Goal: Task Accomplishment & Management: Complete application form

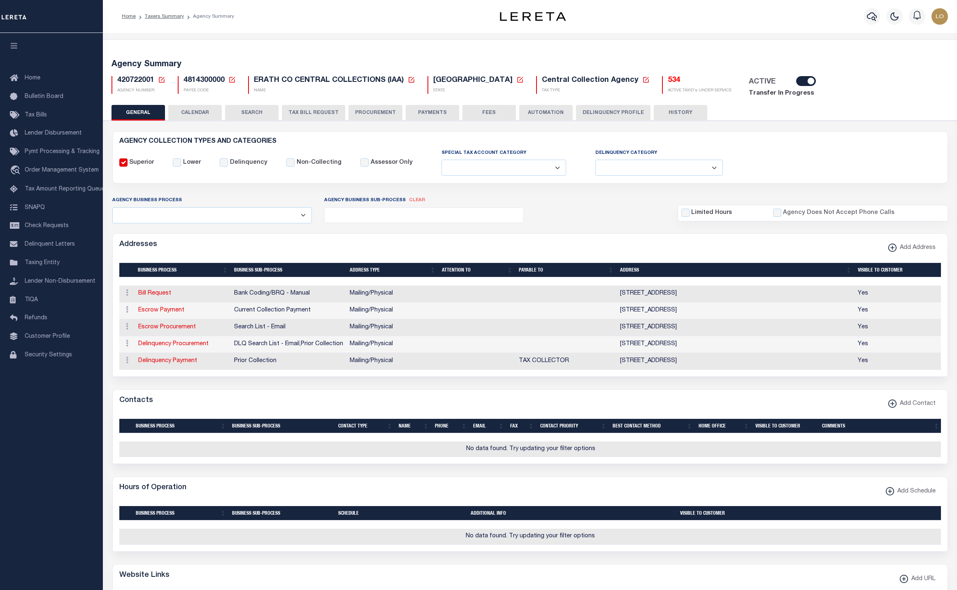
select select
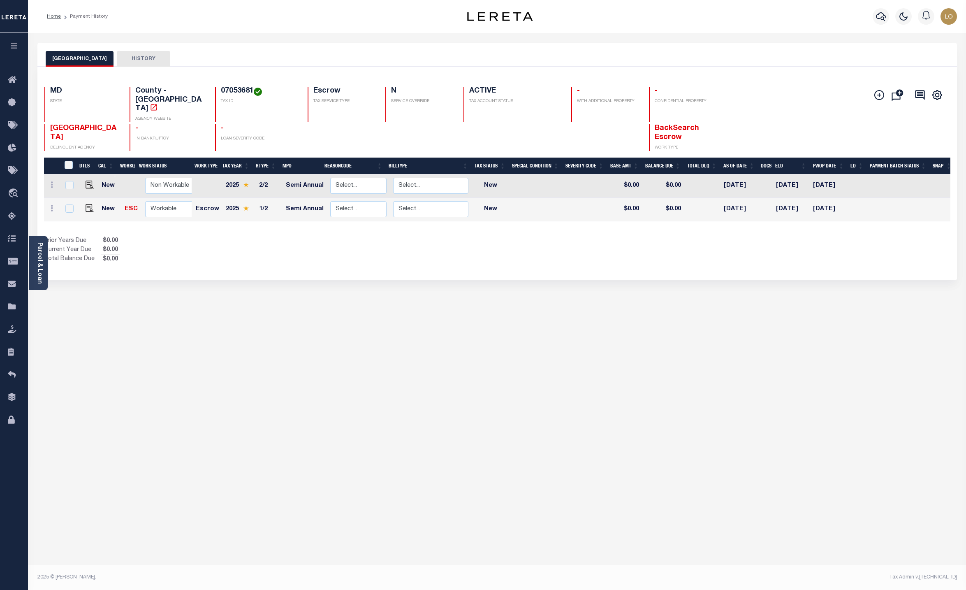
click at [88, 16] on li "Payment History" at bounding box center [84, 16] width 47 height 7
click at [57, 15] on link "Home" at bounding box center [54, 16] width 14 height 5
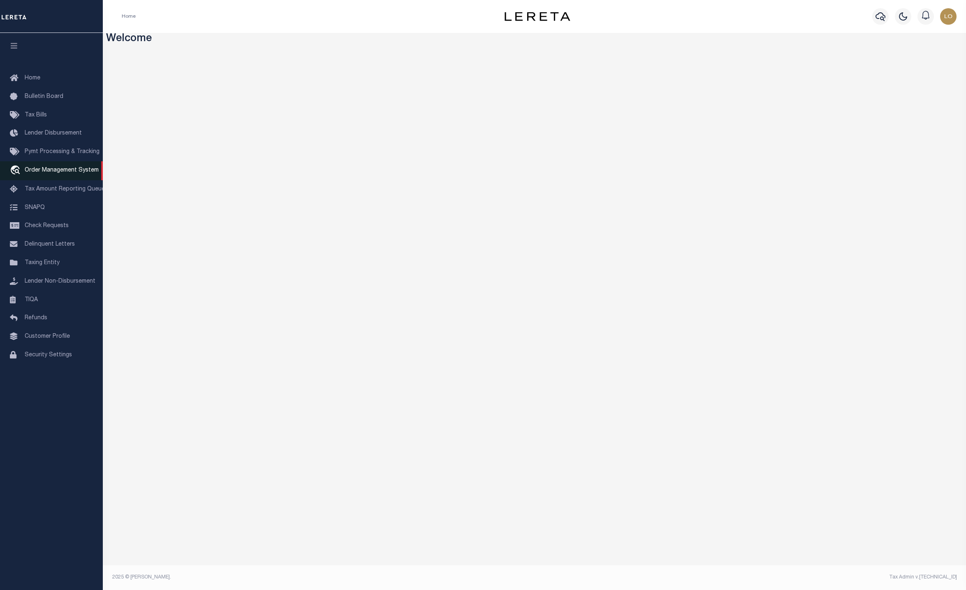
click at [68, 173] on span "Order Management System" at bounding box center [62, 170] width 74 height 6
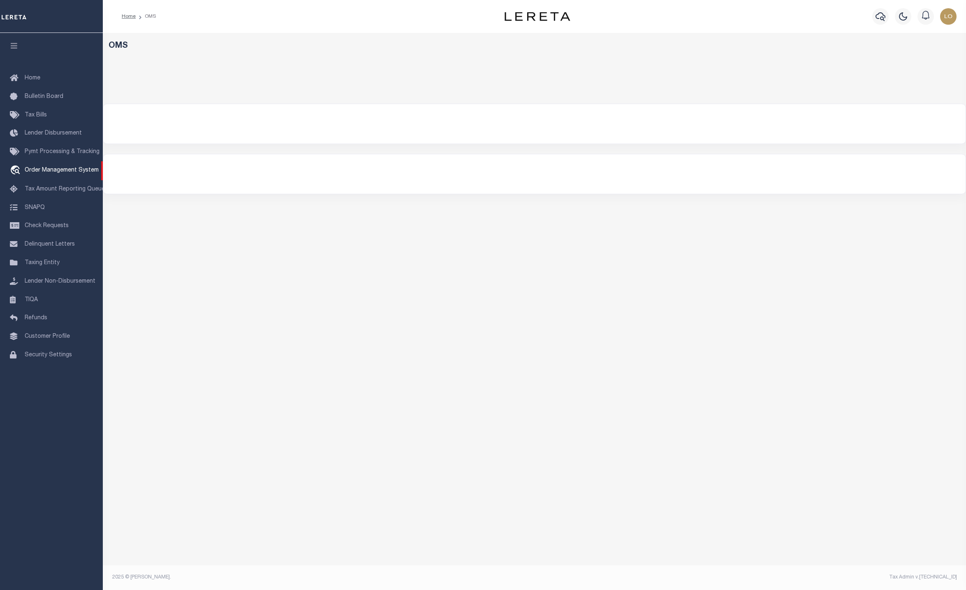
select select "200"
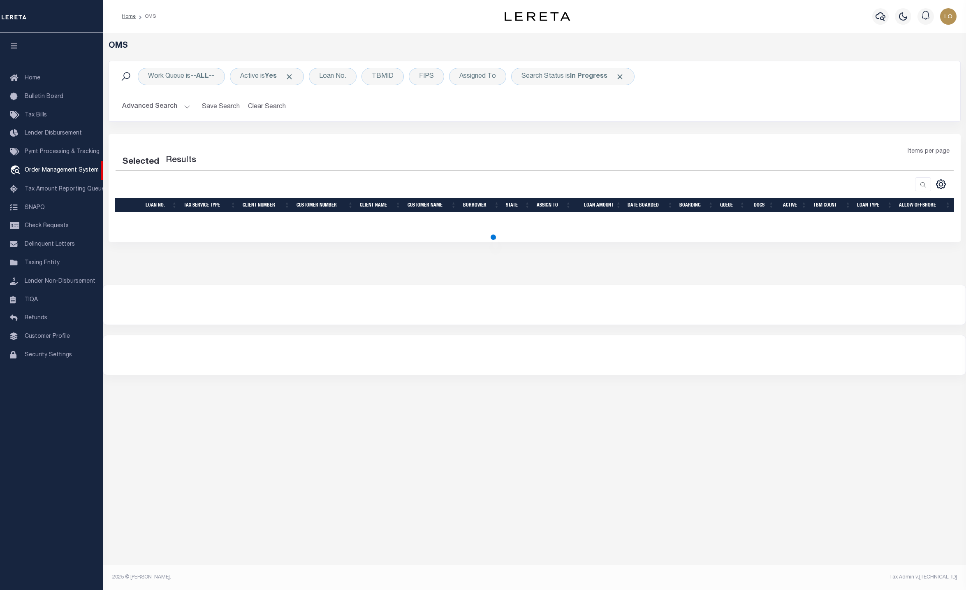
select select "200"
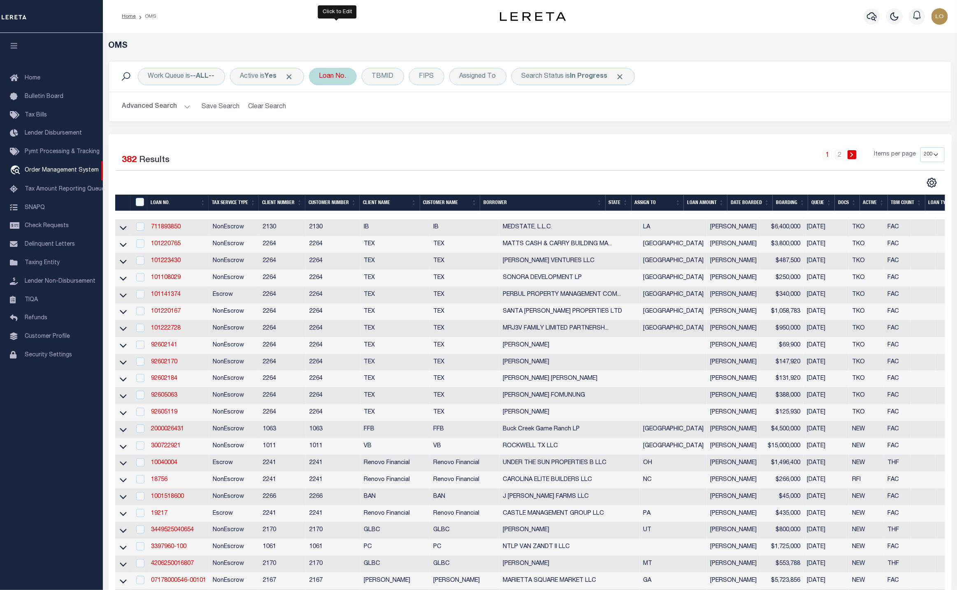
click at [342, 72] on div "Loan No." at bounding box center [333, 76] width 48 height 17
type input "18830"
click at [433, 137] on input "Apply" at bounding box center [428, 135] width 24 height 14
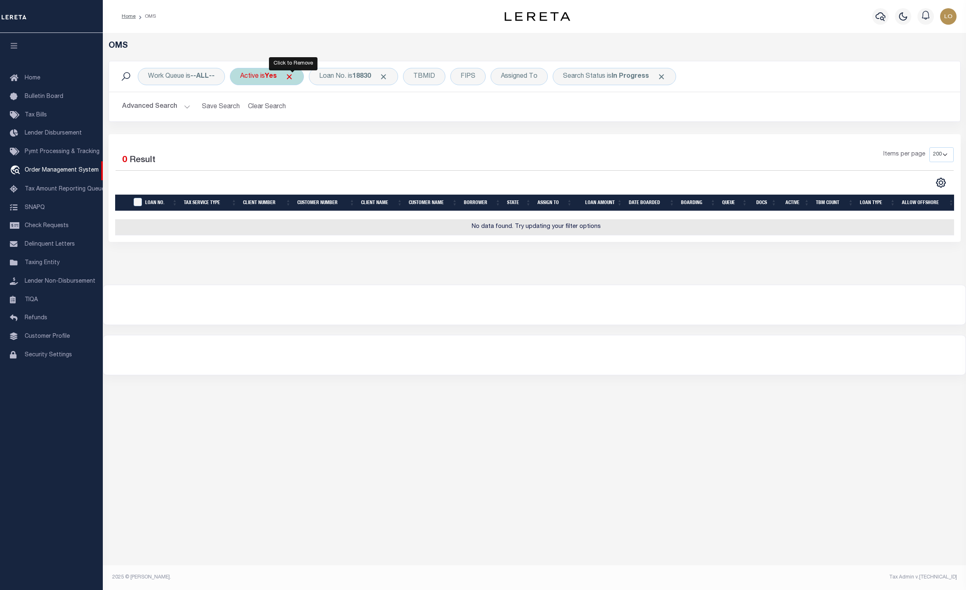
click at [292, 80] on span "Click to Remove" at bounding box center [289, 76] width 9 height 9
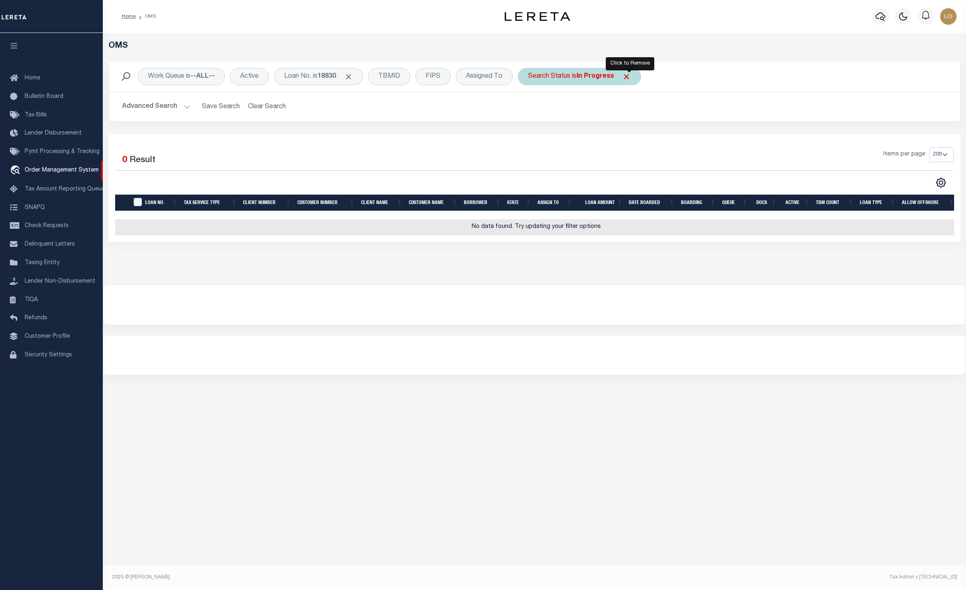
click at [631, 76] on span "Click to Remove" at bounding box center [626, 76] width 9 height 9
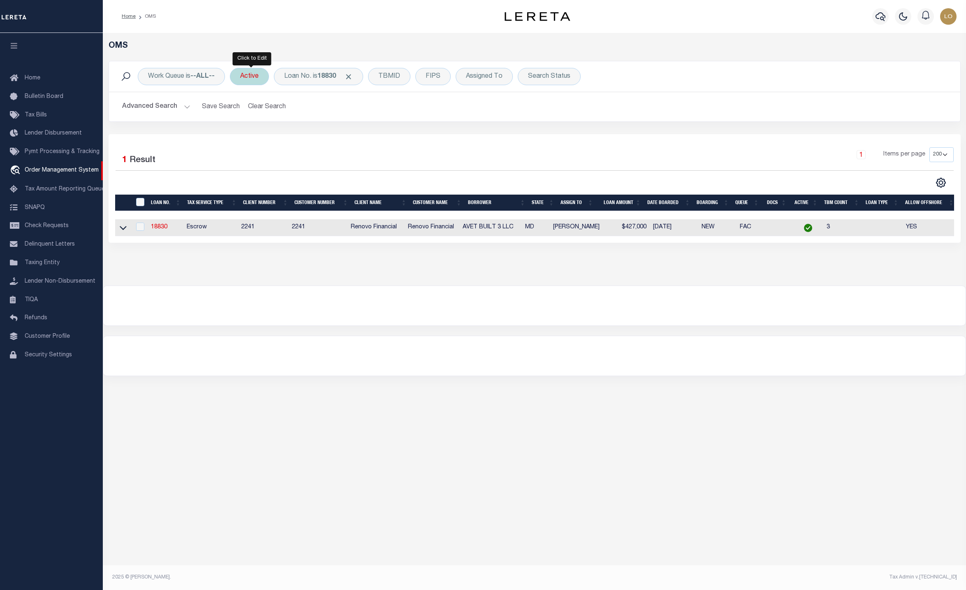
click at [254, 76] on div "Active" at bounding box center [249, 76] width 39 height 17
click at [350, 135] on input "Apply" at bounding box center [349, 135] width 24 height 14
click at [160, 229] on link "18830" at bounding box center [159, 227] width 16 height 6
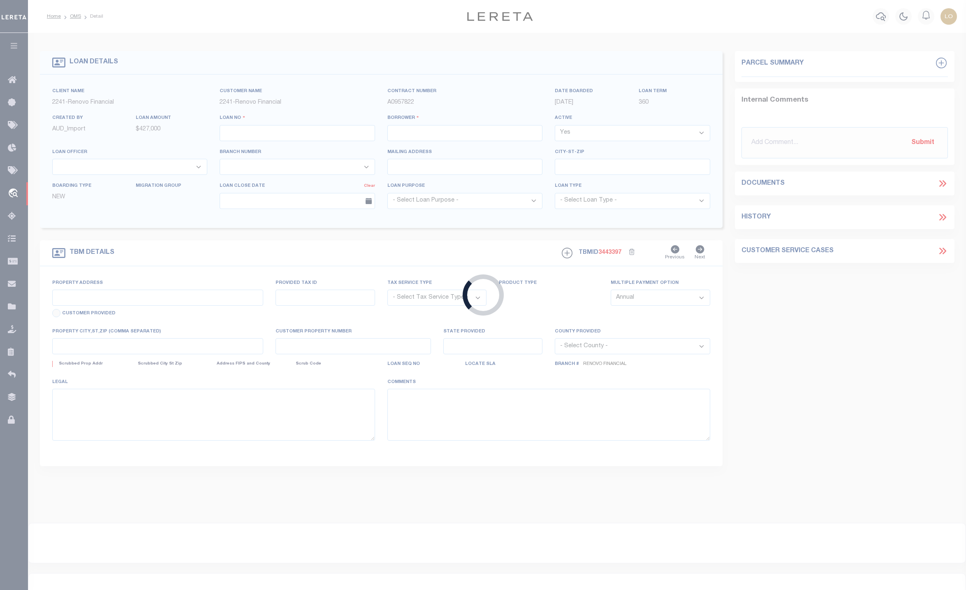
type input "18830"
type input "AVET BUILT 3 LLC"
select select
type input "[STREET_ADDRESS]"
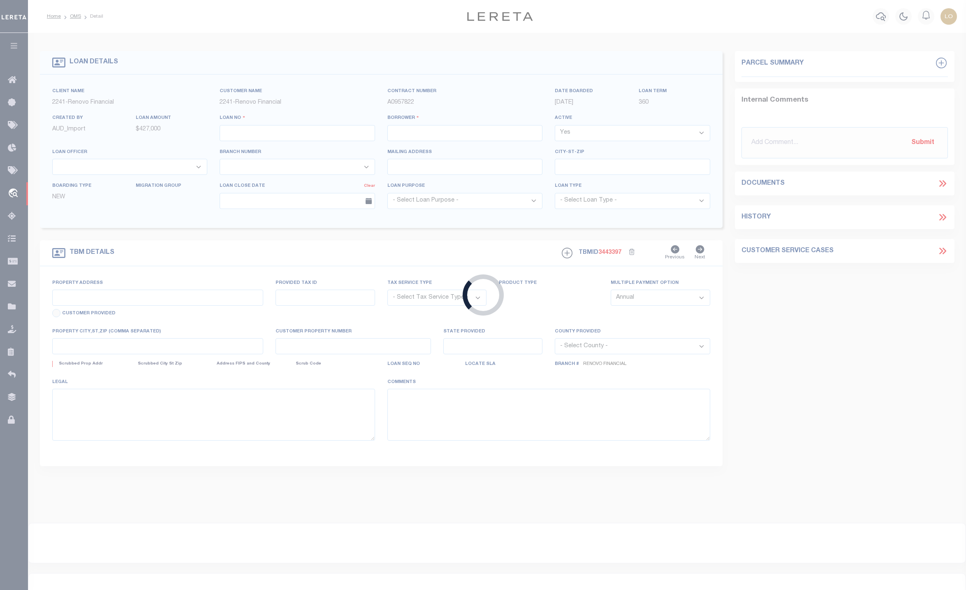
type input "Westminster MD 21157"
select select "10"
select select "Escrow"
type input "[STREET_ADDRESS][PERSON_NAME]"
type input "[GEOGRAPHIC_DATA], MD 21157"
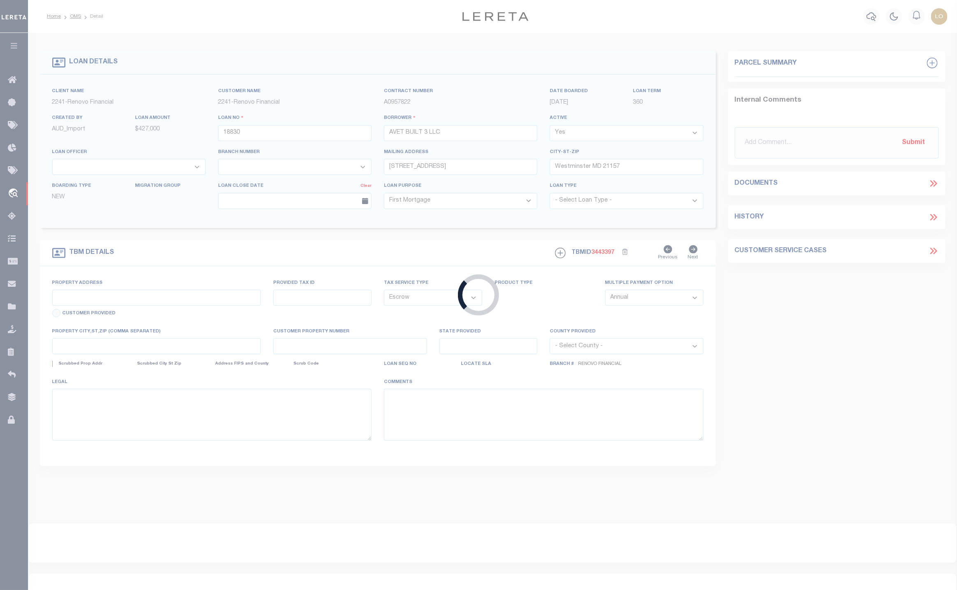
type input "a0kUS00000AIkY5"
type input "MD"
select select
type textarea "LEGAL REQUIRED"
select select "14701"
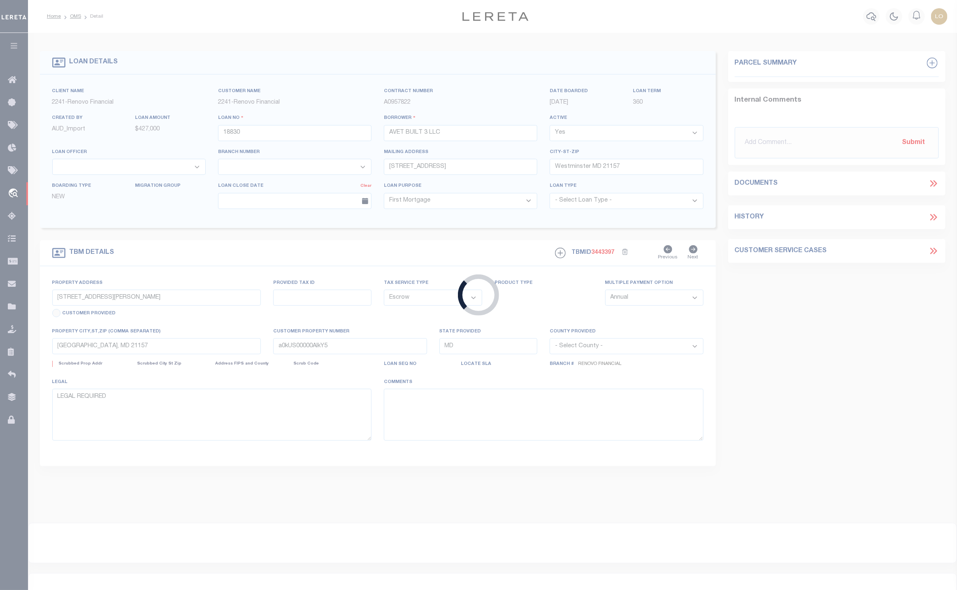
select select "25066"
select select "2"
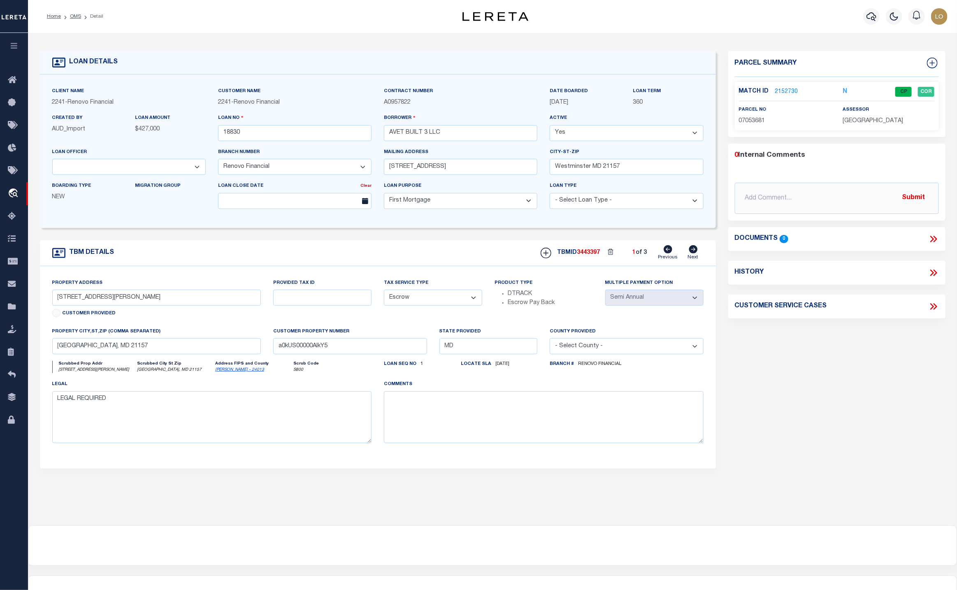
click at [693, 260] on link "Next" at bounding box center [693, 253] width 11 height 16
type input "54 John Street"
type input "a0kUS00000AIkjN"
select select
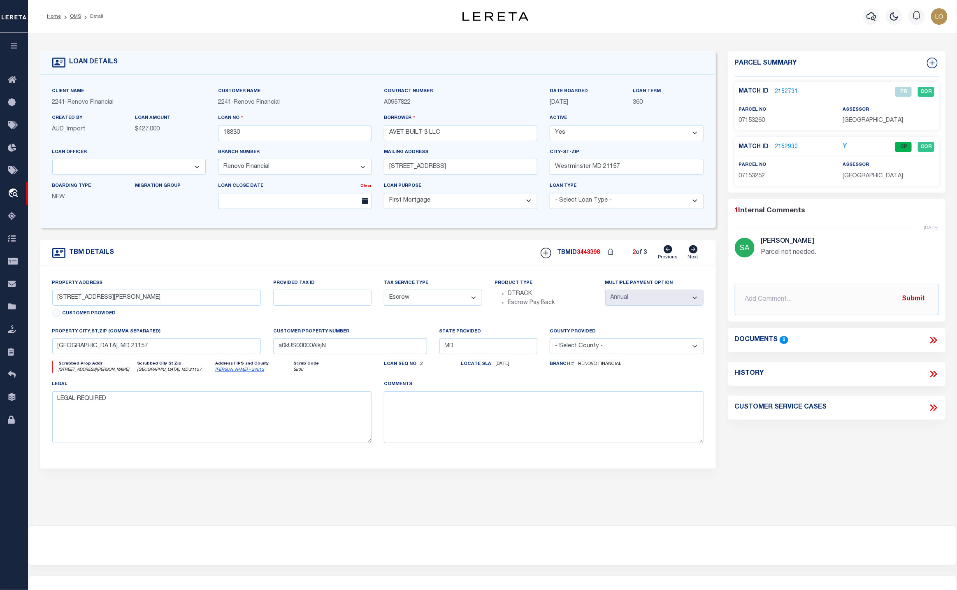
click at [693, 260] on link "Next" at bounding box center [693, 253] width 11 height 16
type input "56 1/2 John Street"
type input "a0kUS00000AIk8N"
select select
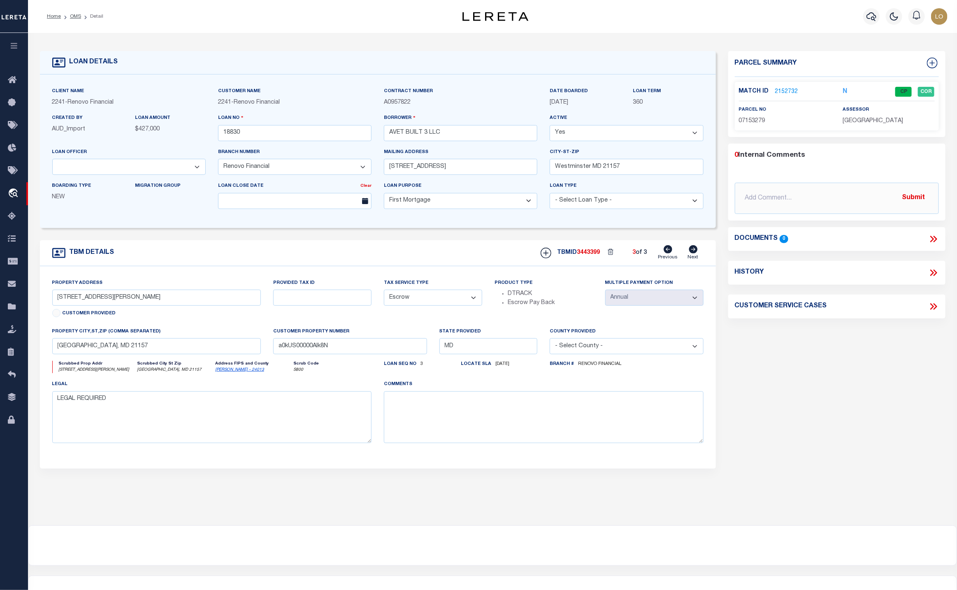
click at [666, 253] on icon at bounding box center [668, 249] width 9 height 8
type input "54 John Street"
type input "a0kUS00000AIkjN"
select select
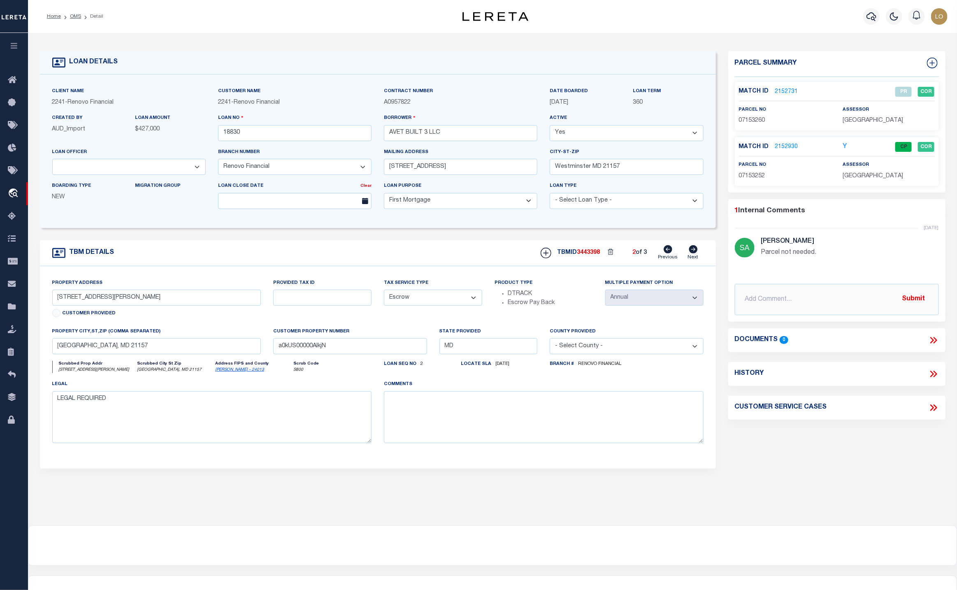
click at [667, 253] on icon at bounding box center [668, 249] width 9 height 8
type input "[STREET_ADDRESS][PERSON_NAME]"
type input "a0kUS00000AIkY5"
select select
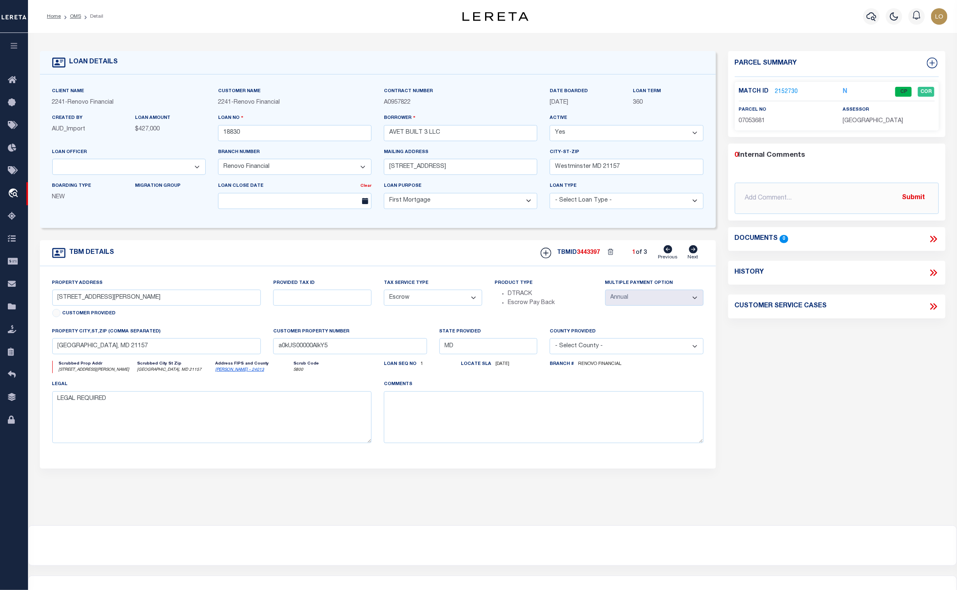
click at [892, 379] on div "Parcel Summary Match ID 2152730 N parcel no 07053681 assessor 0" at bounding box center [836, 276] width 229 height 450
click at [784, 90] on link "2152730" at bounding box center [786, 92] width 23 height 9
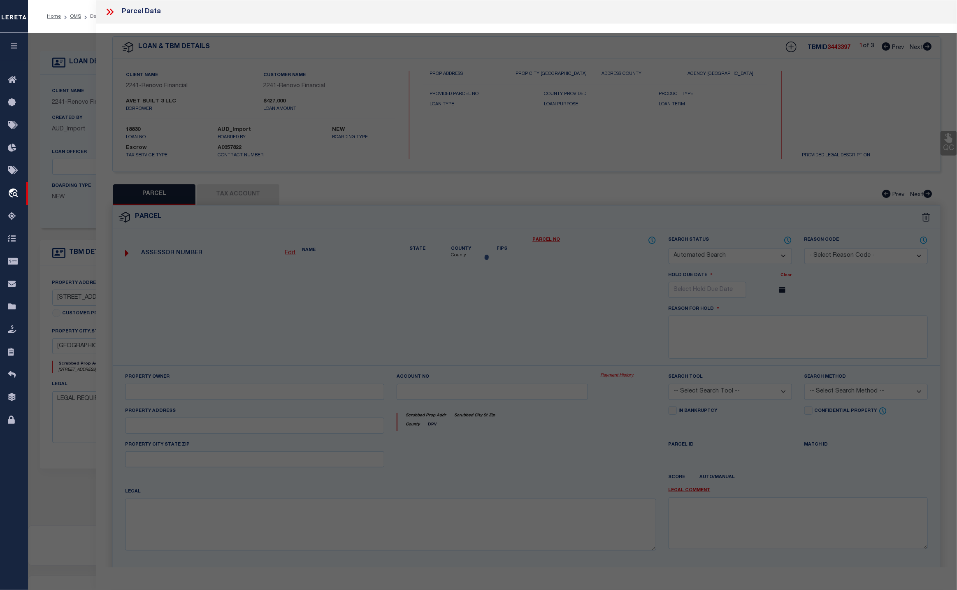
checkbox input "false"
select select "CP"
type input "AVET BUILT 3 LLC"
select select "AGW"
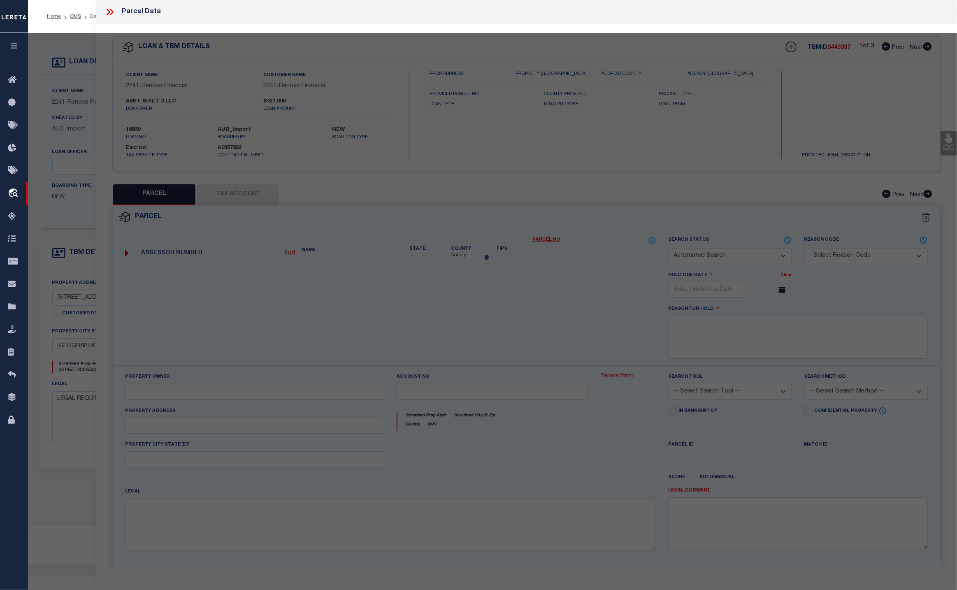
select select
type input "46 JOHN ST UNIT: 46"
type input "WESTMINSTER MD 21157-0000"
type textarea "UNIT 46 46 JOHN ST 49-28/32 JOHN STREET CONDOS"
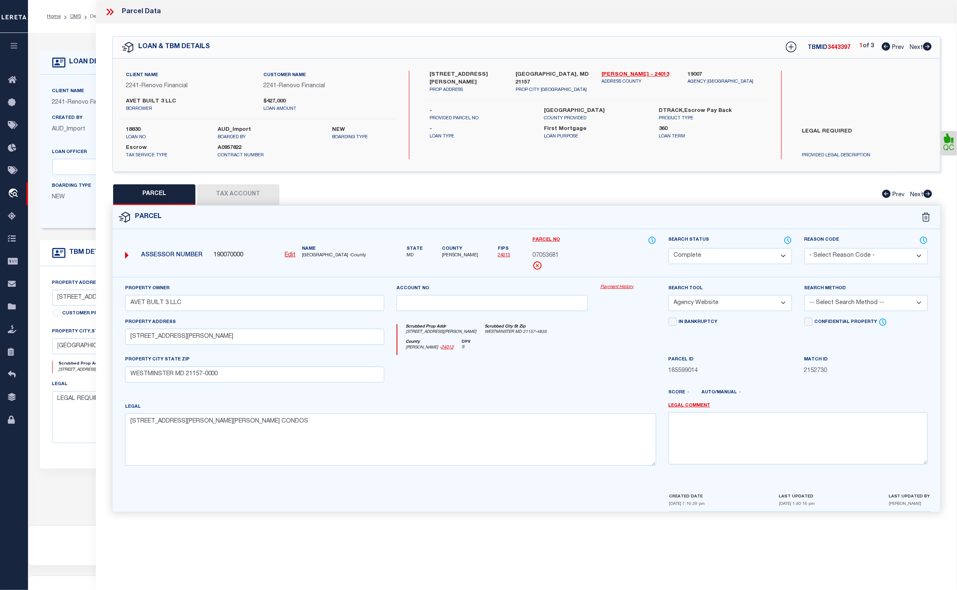
click at [79, 37] on div "LOAN DETAILS Client Name 2241" at bounding box center [492, 279] width 929 height 492
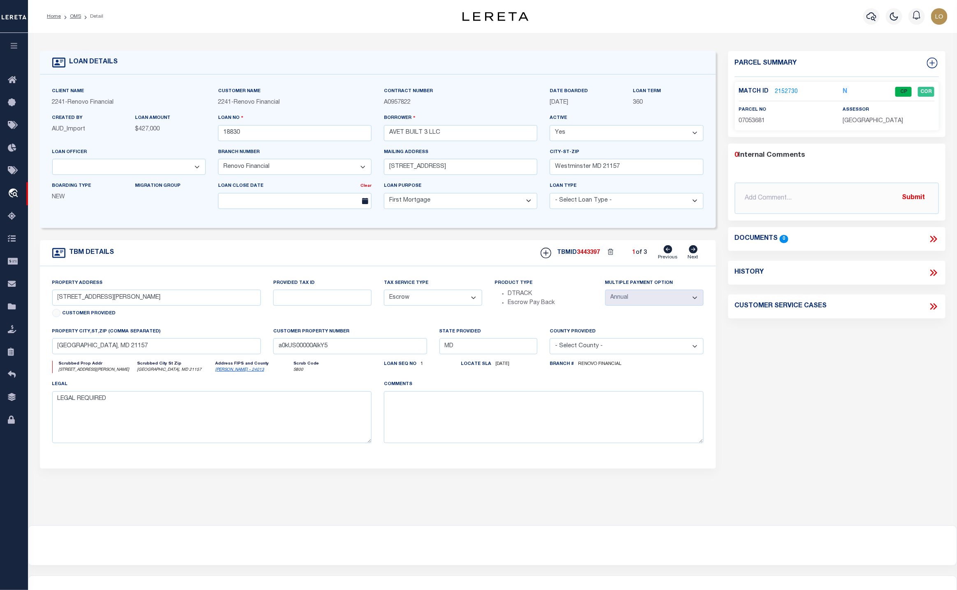
click at [457, 306] on select "- Select Tax Service Type - Escrow NonEscrow" at bounding box center [433, 298] width 98 height 16
click at [427, 300] on select "- Select Tax Service Type - Escrow NonEscrow" at bounding box center [433, 298] width 98 height 16
select select "NonEscrow"
click at [384, 294] on select "- Select Tax Service Type - Escrow NonEscrow" at bounding box center [433, 298] width 98 height 16
click at [933, 575] on button "Save Edits" at bounding box center [915, 579] width 67 height 18
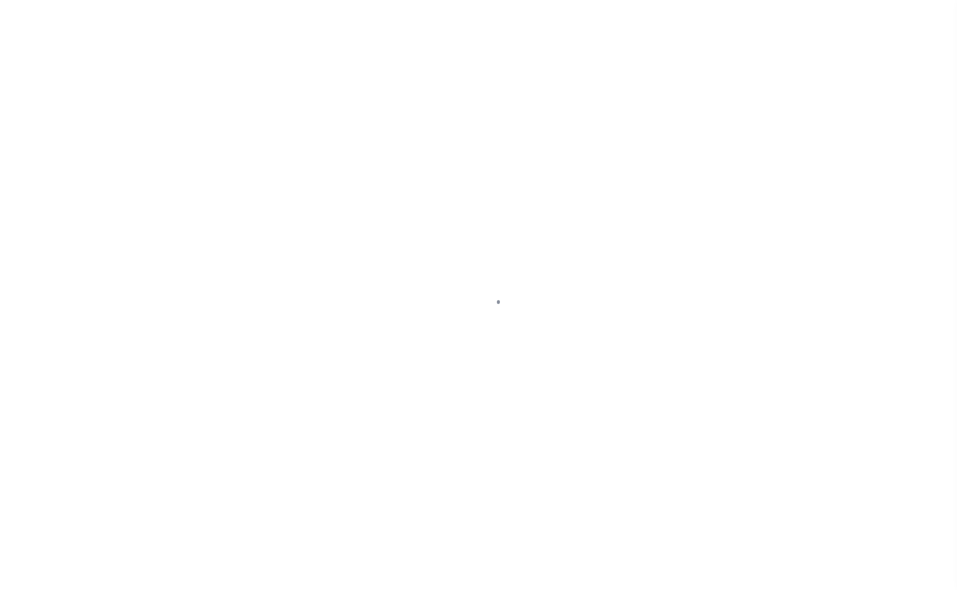
select select "14701"
select select "25066"
select select "10"
select select "Escrow"
select select "2"
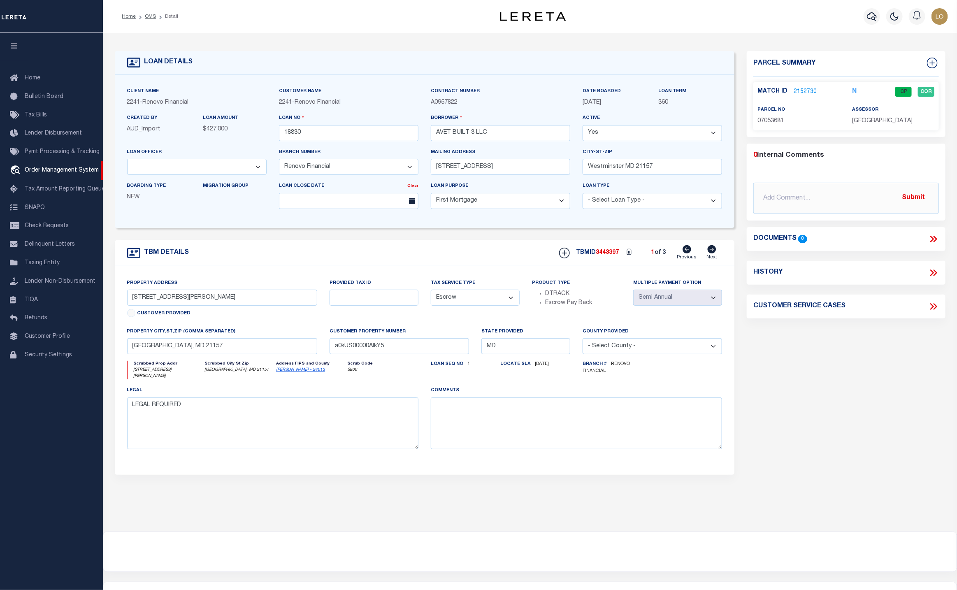
click at [710, 250] on icon at bounding box center [711, 249] width 9 height 8
type input "54 John Street"
type input "a0kUS00000AIkjN"
select select
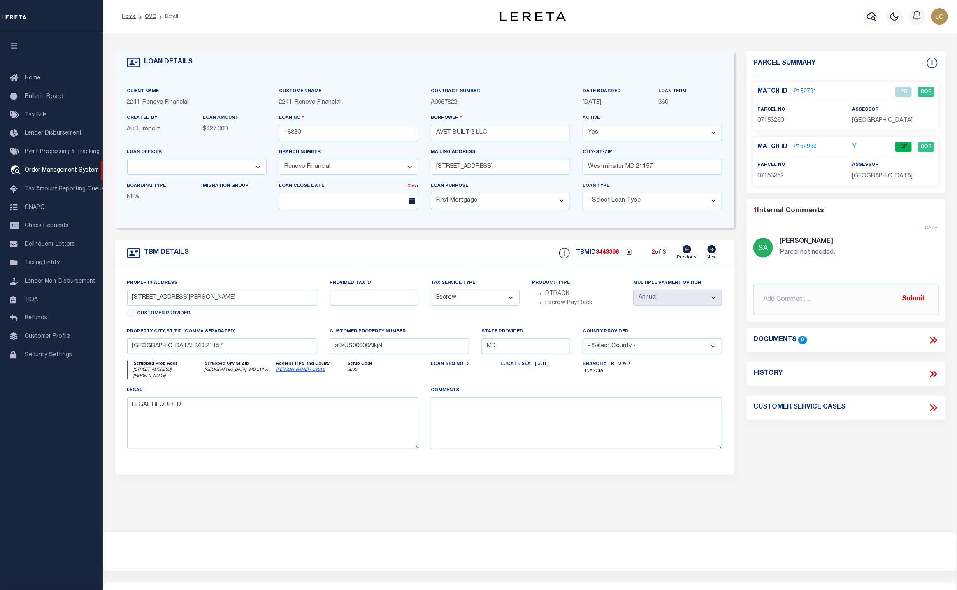
click at [570, 26] on div "Home OMS Detail Profile Sign out" at bounding box center [530, 16] width 854 height 33
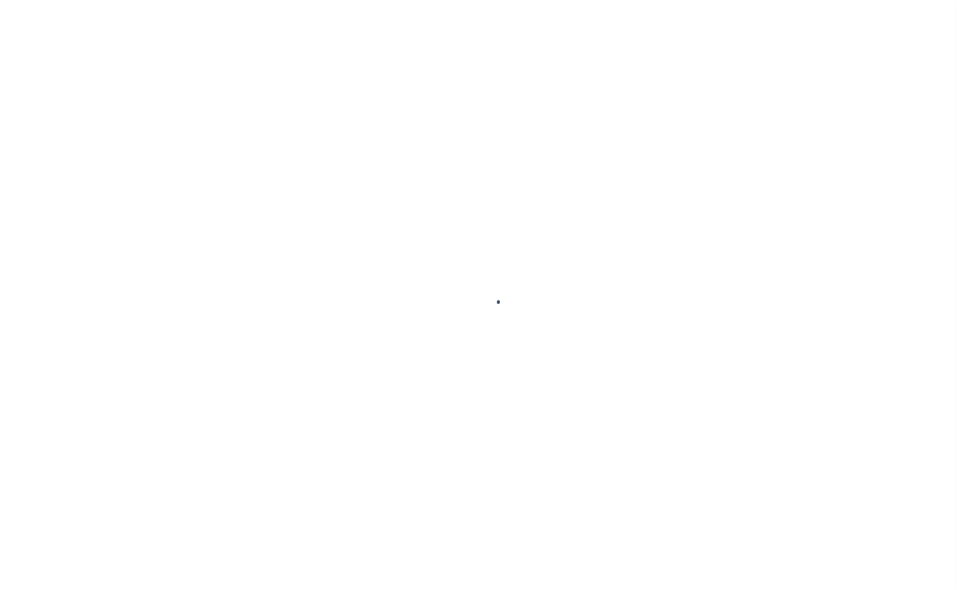
select select "14701"
select select "25066"
select select "10"
select select "Escrow"
select select "2"
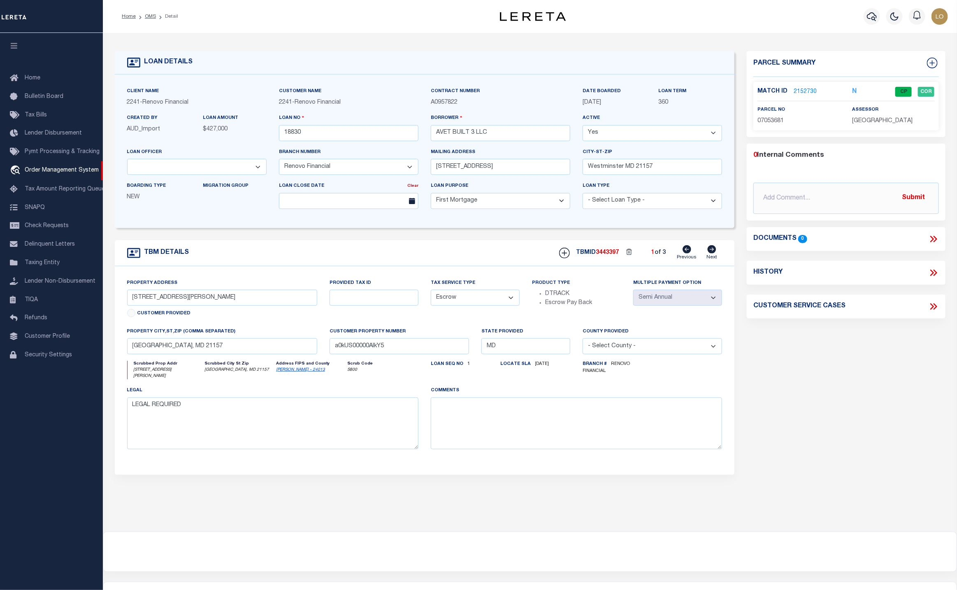
click at [715, 253] on icon at bounding box center [711, 249] width 9 height 8
type input "54 John Street"
type input "a0kUS00000AIkjN"
select select
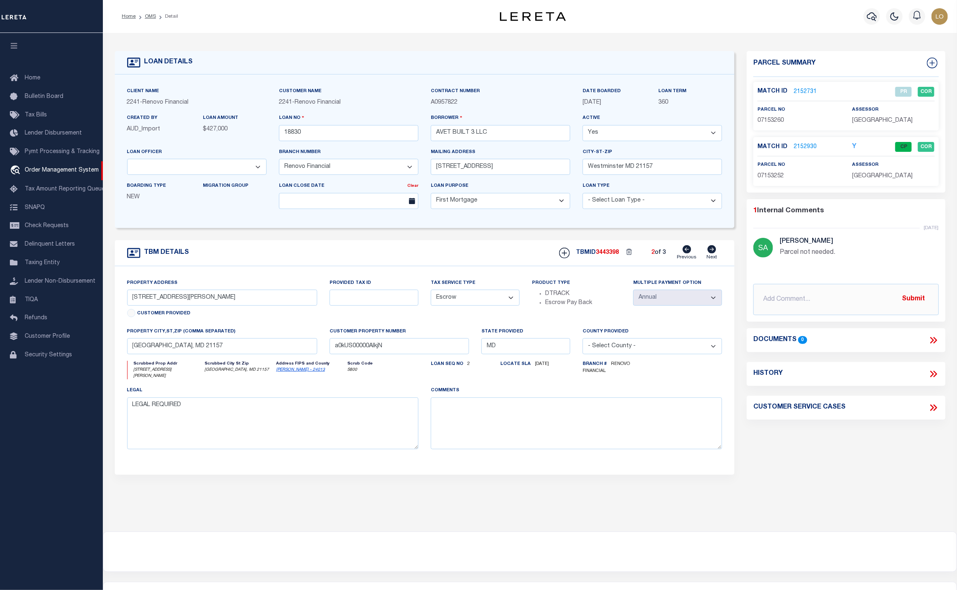
click at [715, 253] on icon at bounding box center [711, 249] width 9 height 8
type input "56 1/2 John Street"
type input "a0kUS00000AIk8N"
select select
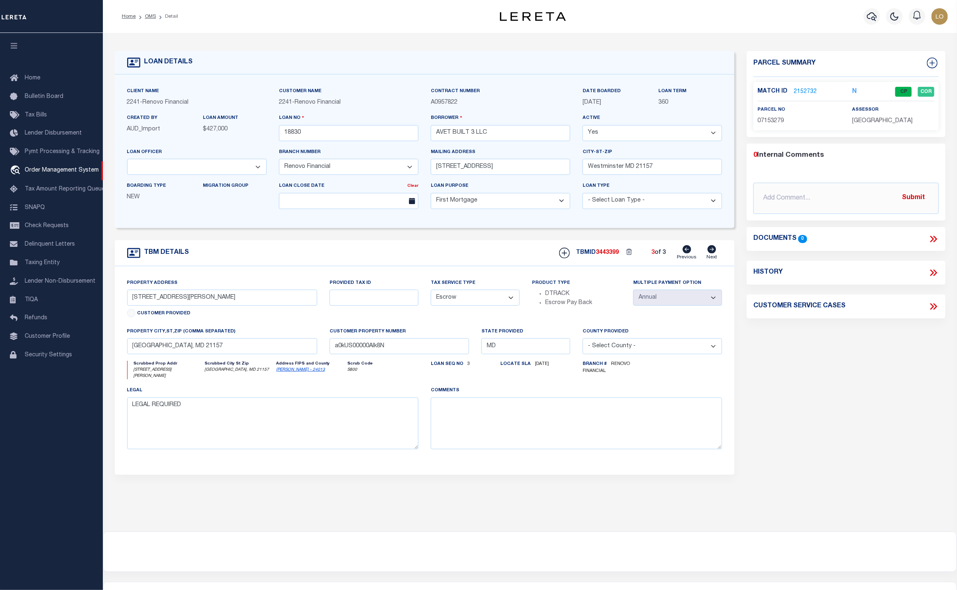
click at [276, 517] on div "LOAN DETAILS Client Name 2241" at bounding box center [530, 282] width 854 height 498
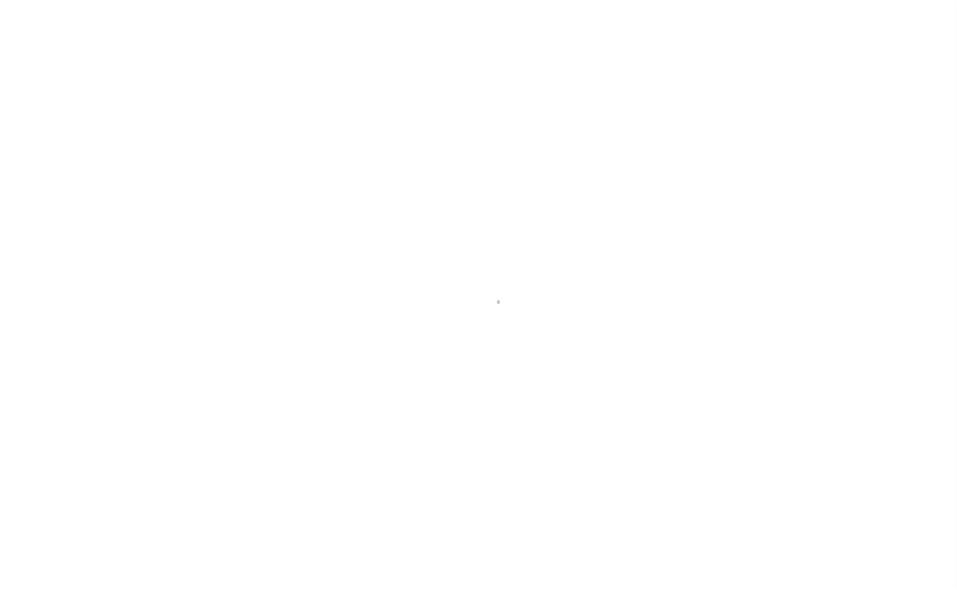
select select "CP"
select select "AGW"
select select "14701"
select select "25066"
select select "10"
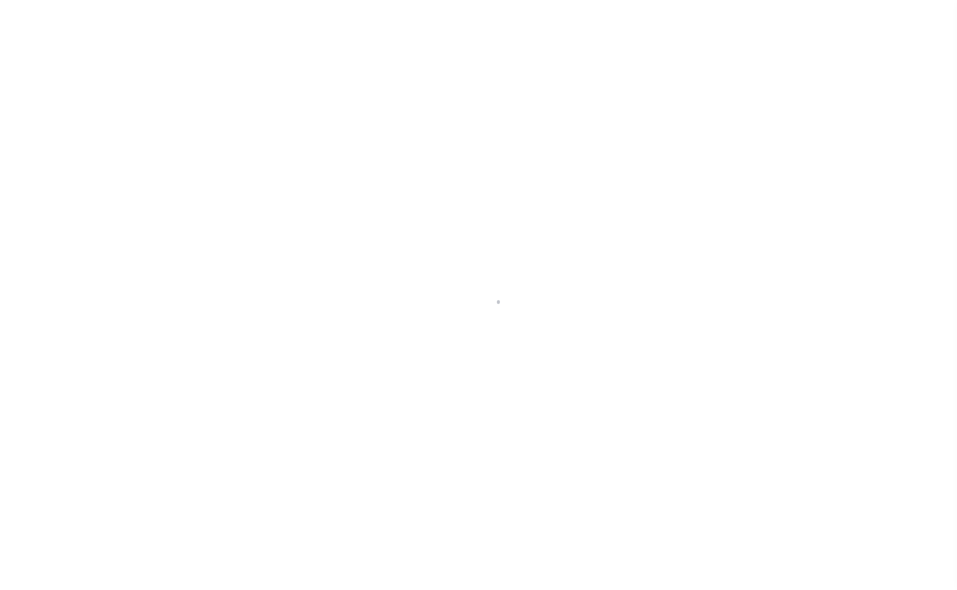
select select "Escrow"
select select "2"
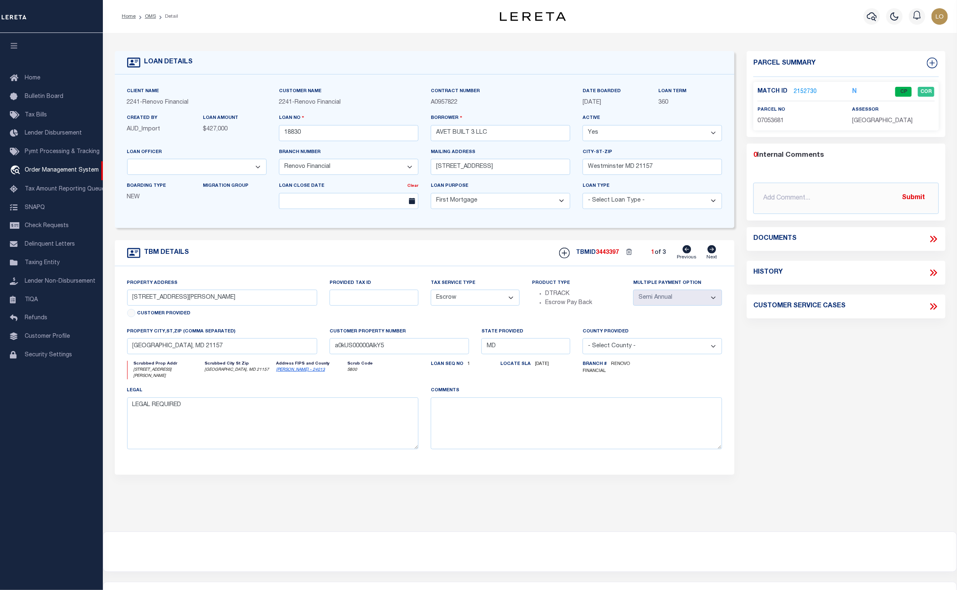
click at [804, 87] on p "2152730" at bounding box center [804, 91] width 23 height 9
click at [809, 88] on link "2152730" at bounding box center [804, 92] width 23 height 9
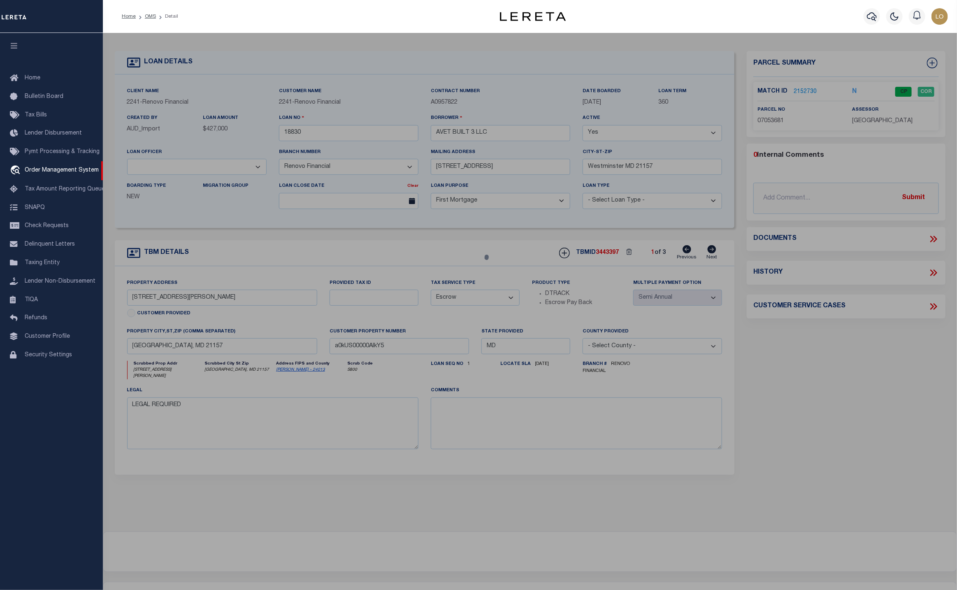
select select "AS"
select select
checkbox input "false"
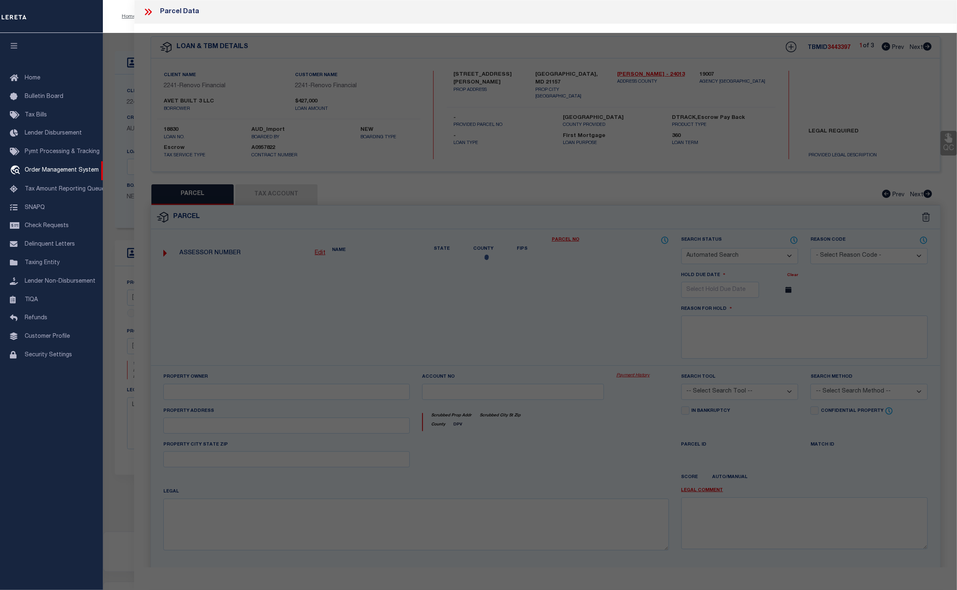
select select "CP"
type input "AVET BUILT 3 LLC"
select select "AGW"
select select
type input "46 JOHN ST UNIT: 46"
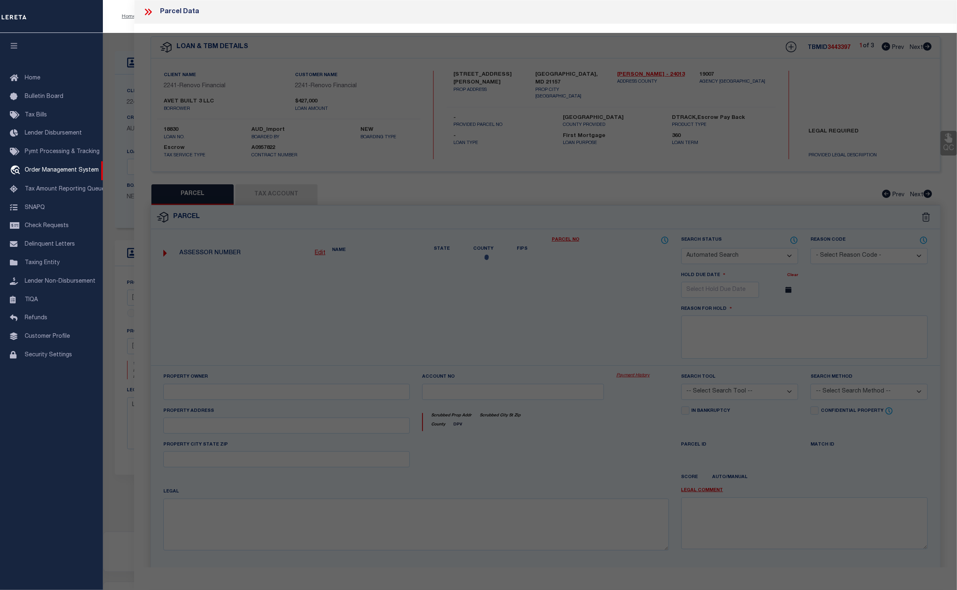
type input "WESTMINSTER MD 21157-0000"
type textarea "UNIT 46 46 JOHN ST 49-28/32 JOHN STREET CONDOS"
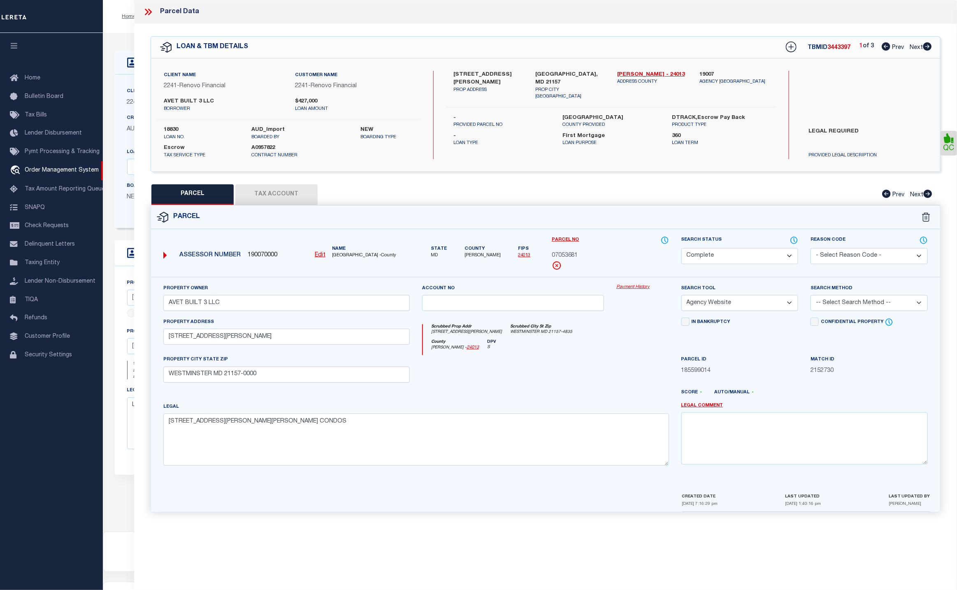
click at [631, 285] on link "Payment History" at bounding box center [642, 287] width 52 height 7
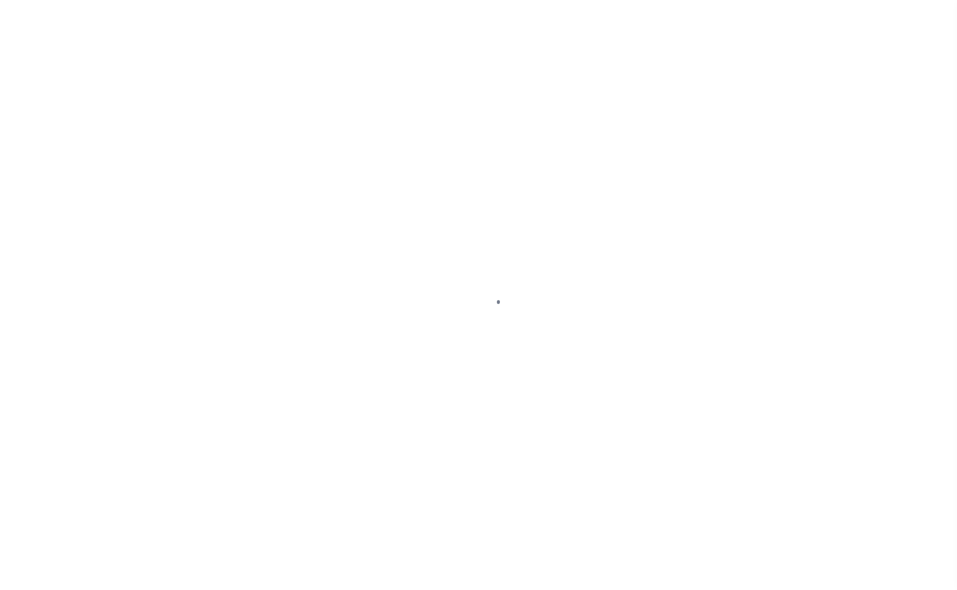
select select "10"
select select "Escrow"
select select "2"
type input "[STREET_ADDRESS][PERSON_NAME]"
type input "a0kUS00000AIkY5"
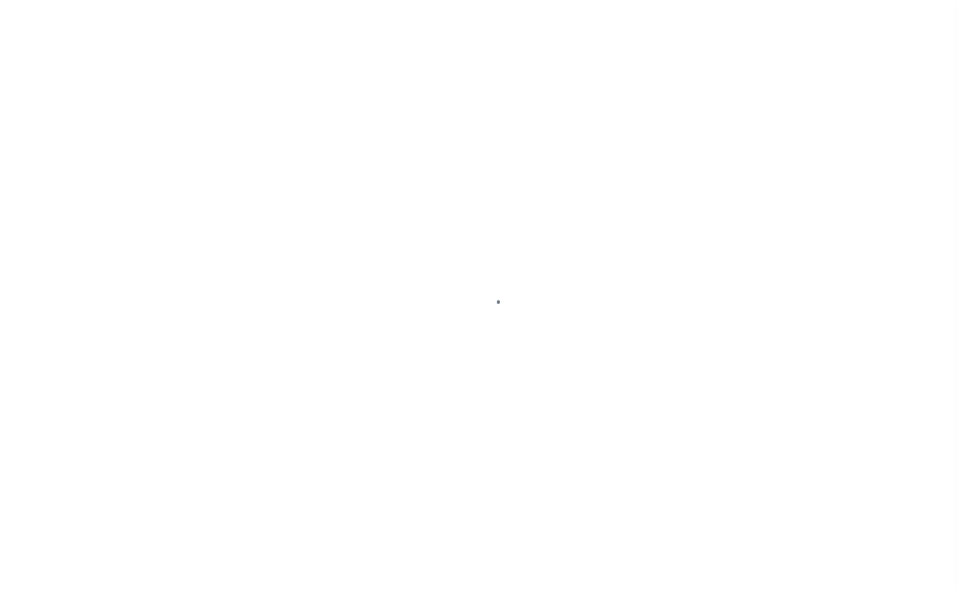
select select
select select "14701"
select select "25066"
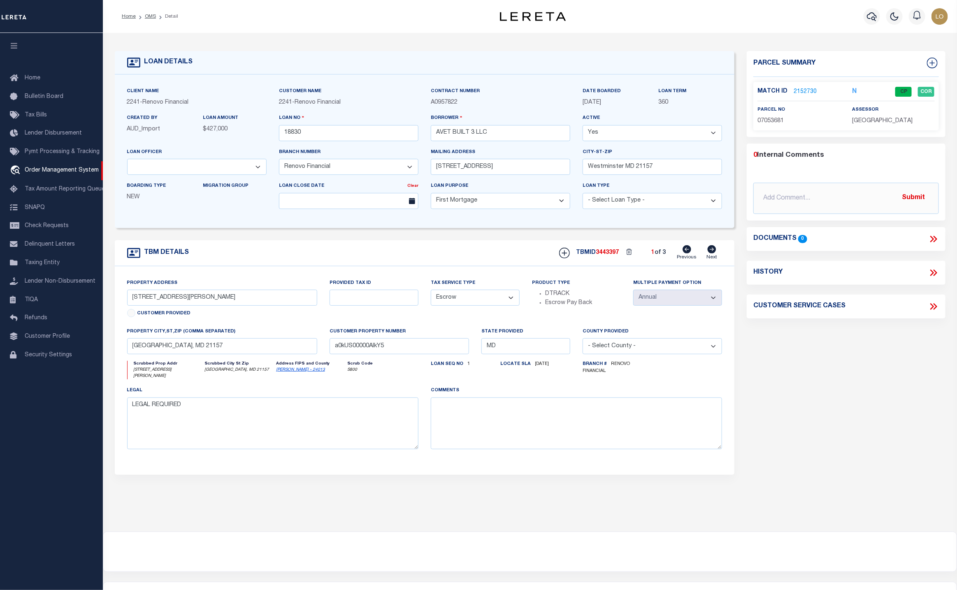
click at [889, 350] on div "Parcel Summary Match ID 2152730 N parcel no 07053681 assessor 0" at bounding box center [845, 279] width 211 height 456
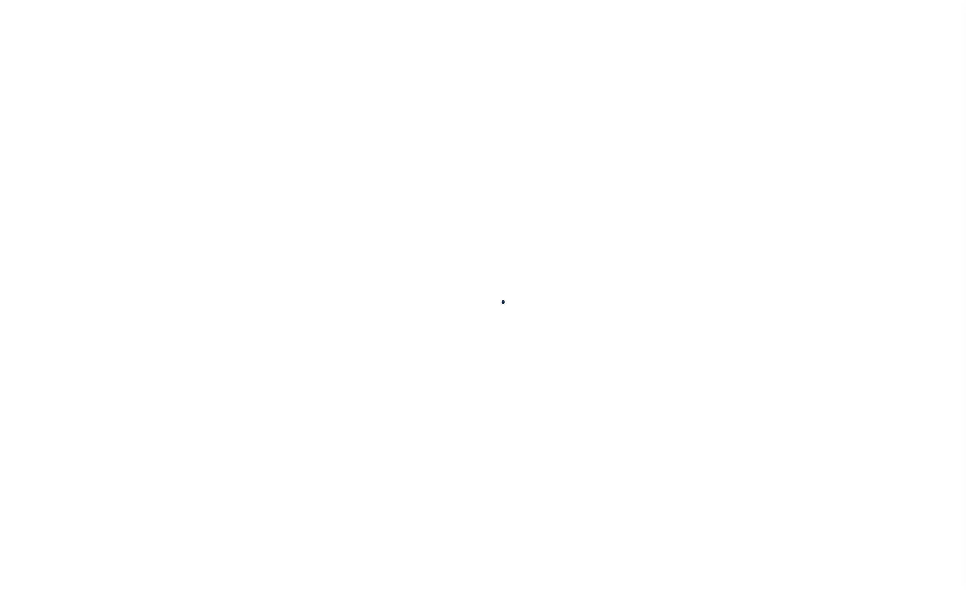
type input "18830"
type input "AVET BUILT 3 LLC"
select select
type input "[STREET_ADDRESS]"
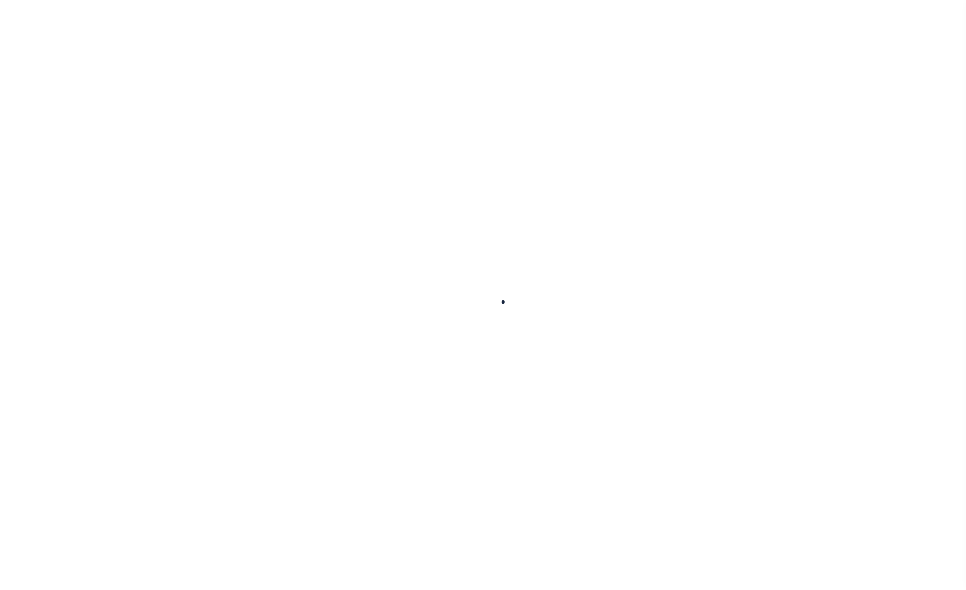
type input "Westminster MD 21157"
select select "10"
select select "Escrow"
type input "[STREET_ADDRESS][PERSON_NAME]"
type input "[GEOGRAPHIC_DATA], MD 21157"
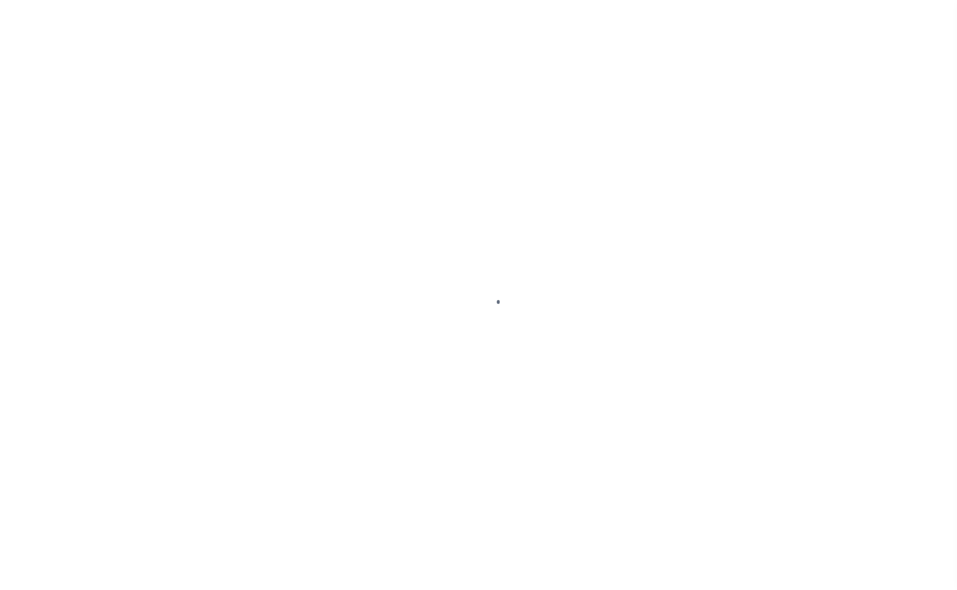
type input "a0kUS00000AIkY5"
type input "MD"
select select
type textarea "LEGAL REQUIRED"
select select "14701"
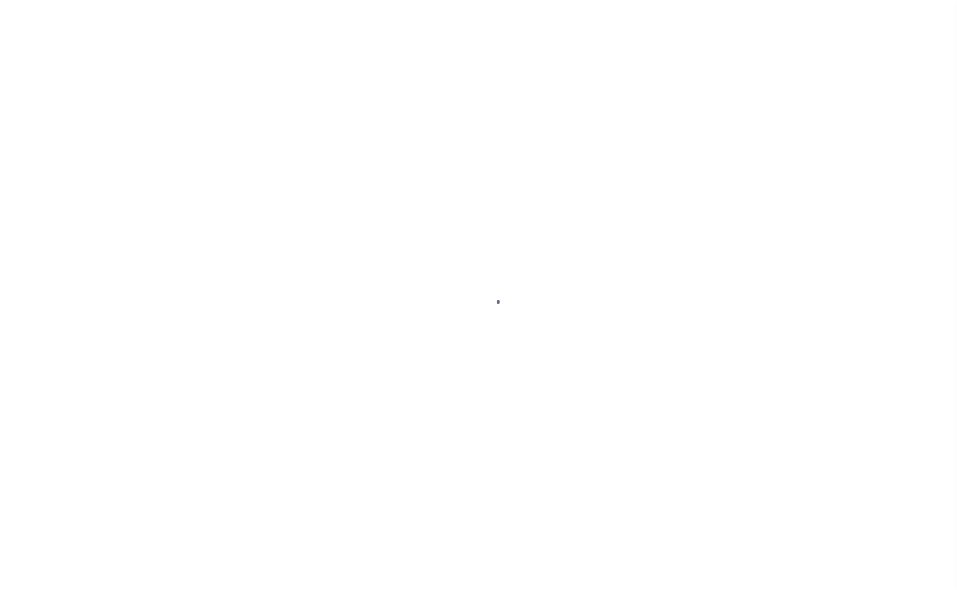
select select "25066"
select select "2"
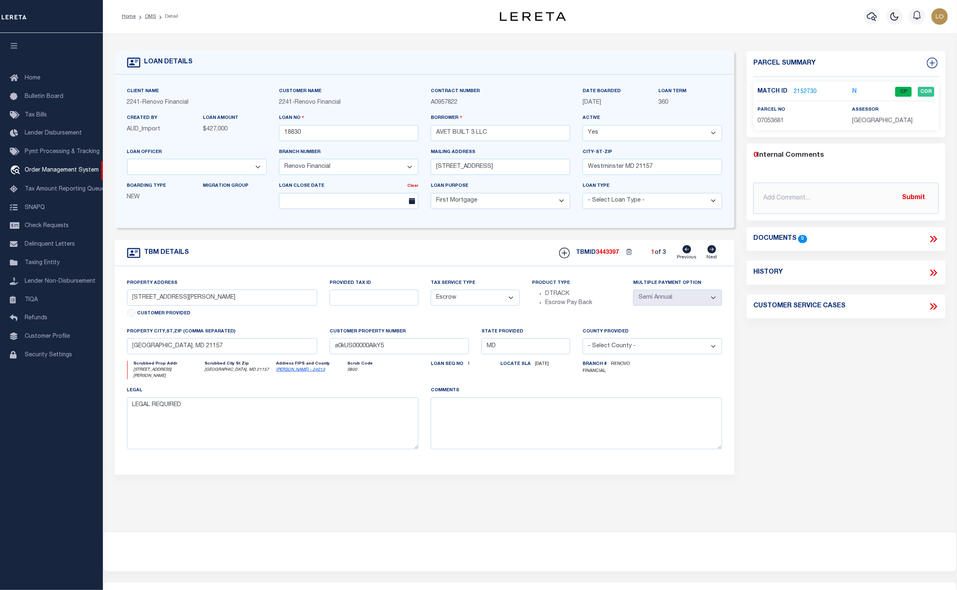
click at [714, 253] on icon at bounding box center [711, 249] width 9 height 8
type input "54 John Street"
type input "a0kUS00000AIkjN"
select select
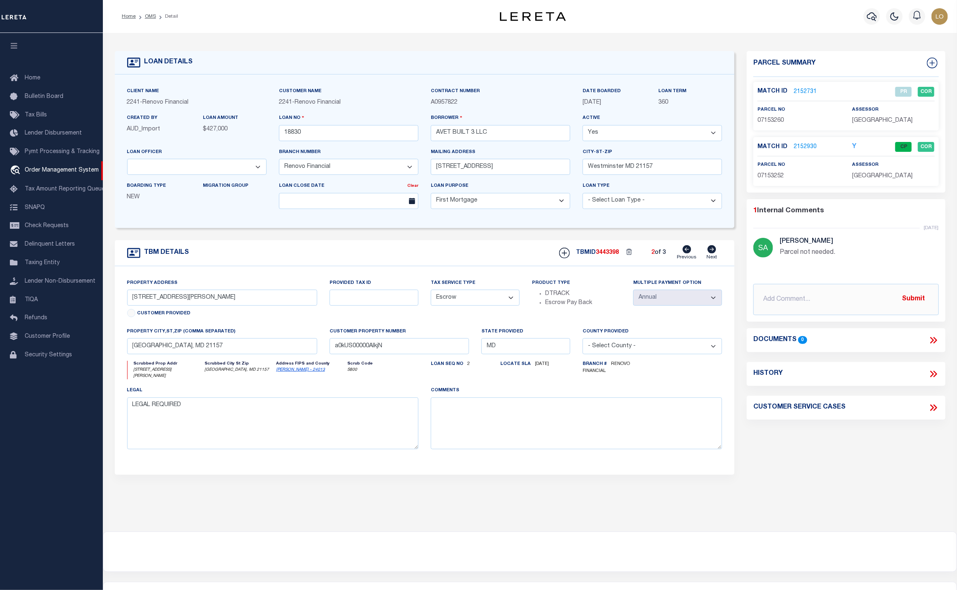
click at [809, 145] on link "2152930" at bounding box center [804, 147] width 23 height 9
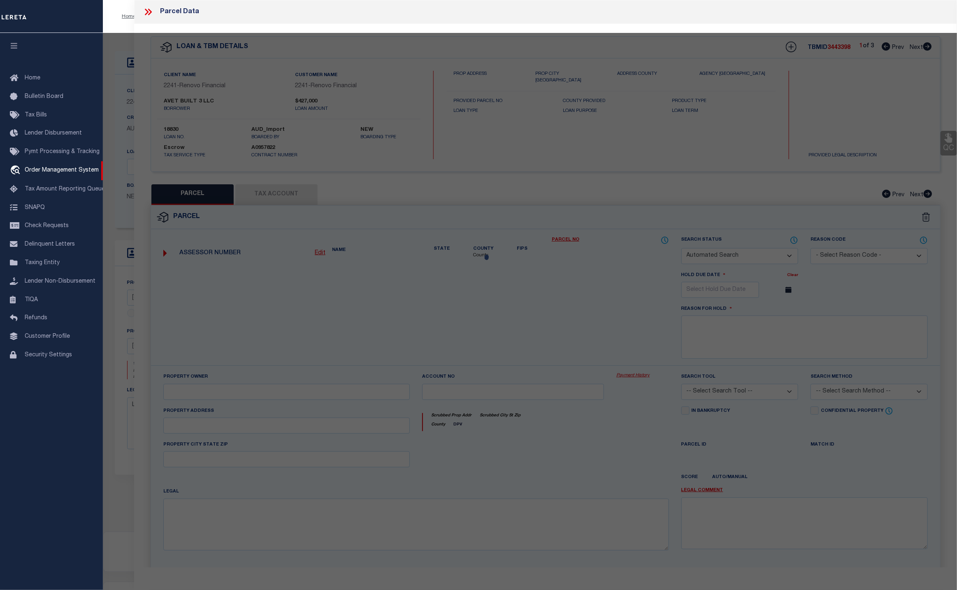
checkbox input "false"
select select "CP"
type input "AVET BUILT 3 LLC"
select select "AGW"
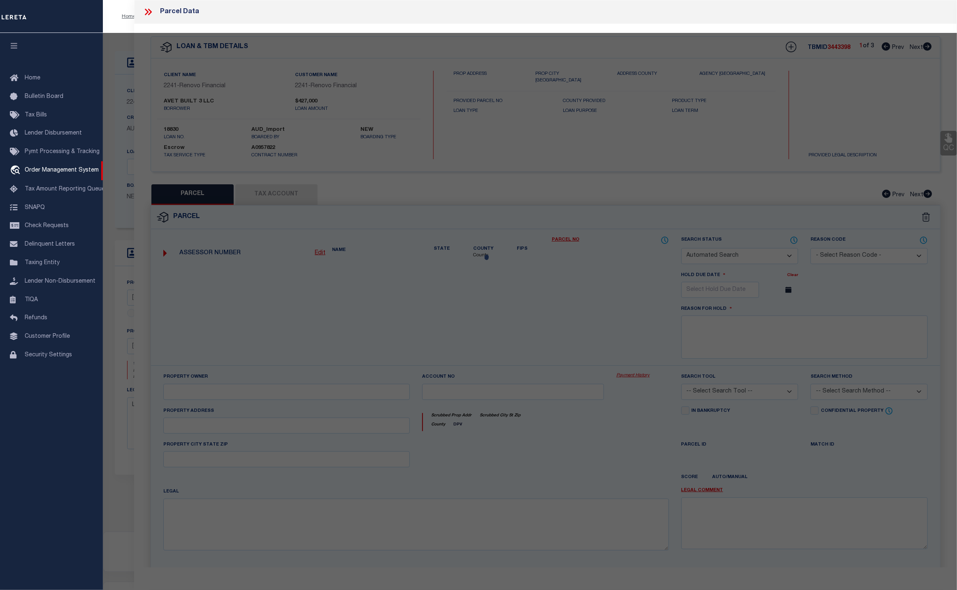
select select "LEG"
type input "54 JOHN ST UNIT: 54"
type input "WESTMINSTER 21157-0000"
type textarea "UNIT 54 54 JOHN ST 49-28/32 JOHN STREET CONDOS"
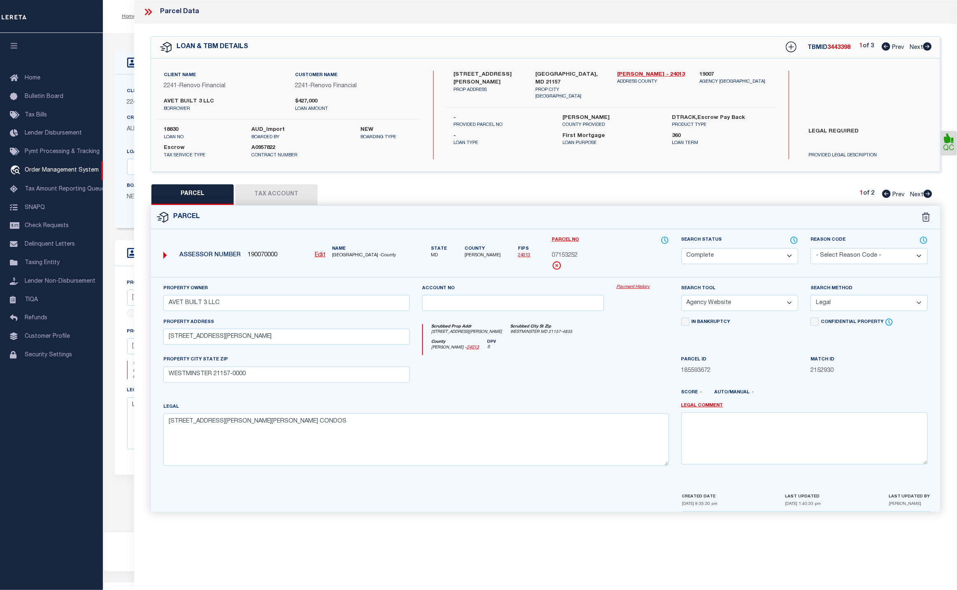
click at [637, 287] on link "Payment History" at bounding box center [642, 287] width 52 height 7
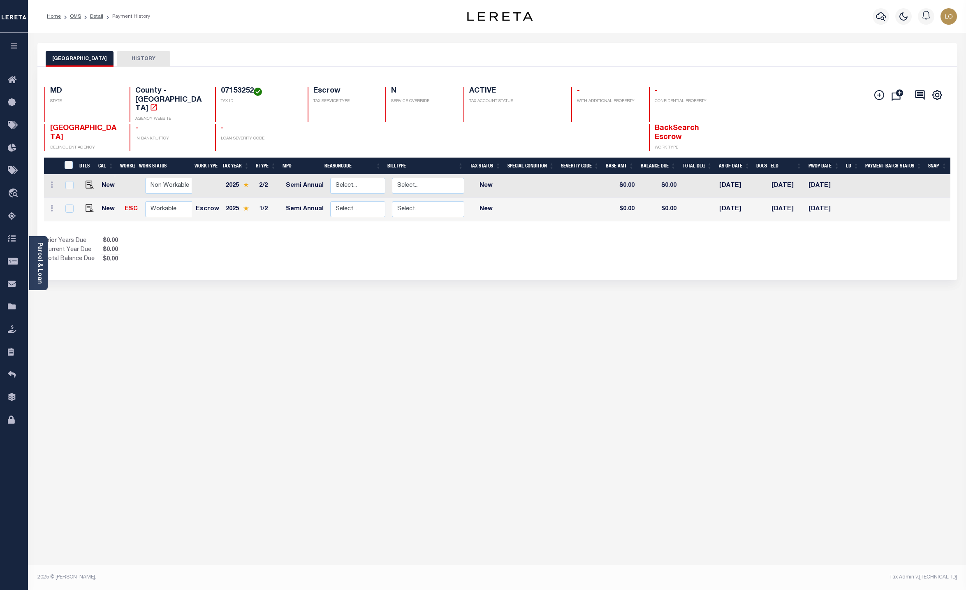
click at [800, 424] on div "CARROLL COUNTY HISTORY Selected 2 Results" at bounding box center [497, 275] width 932 height 464
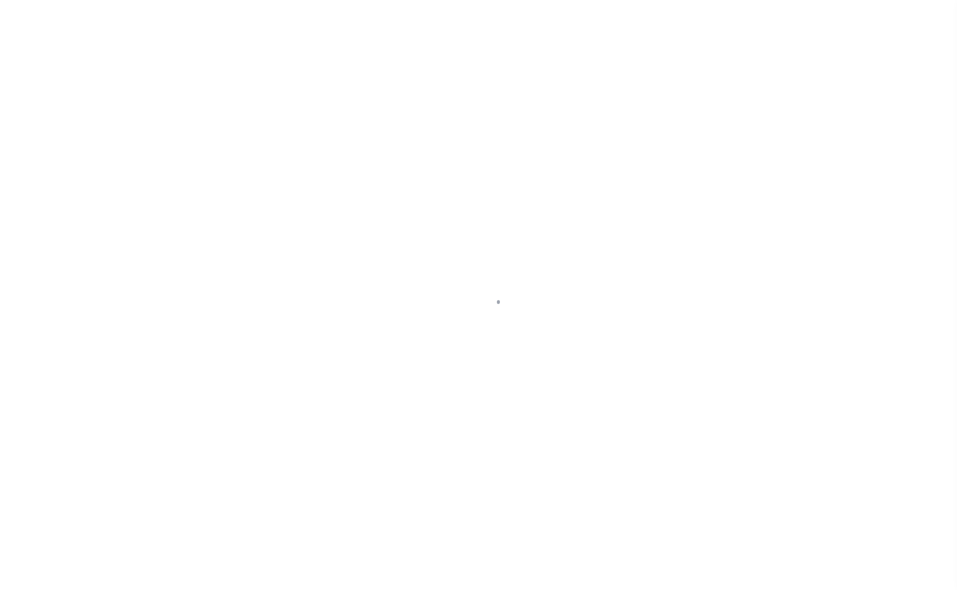
select select "14701"
select select "10"
select select "Escrow"
select select "2"
type input "[STREET_ADDRESS][PERSON_NAME]"
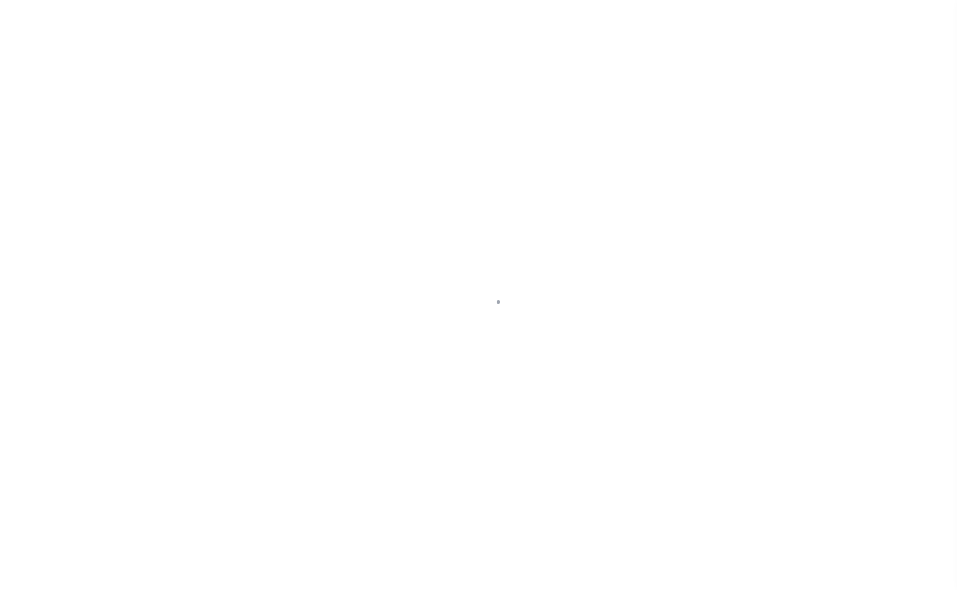
type input "a0kUS00000AIkY5"
select select
select select "25066"
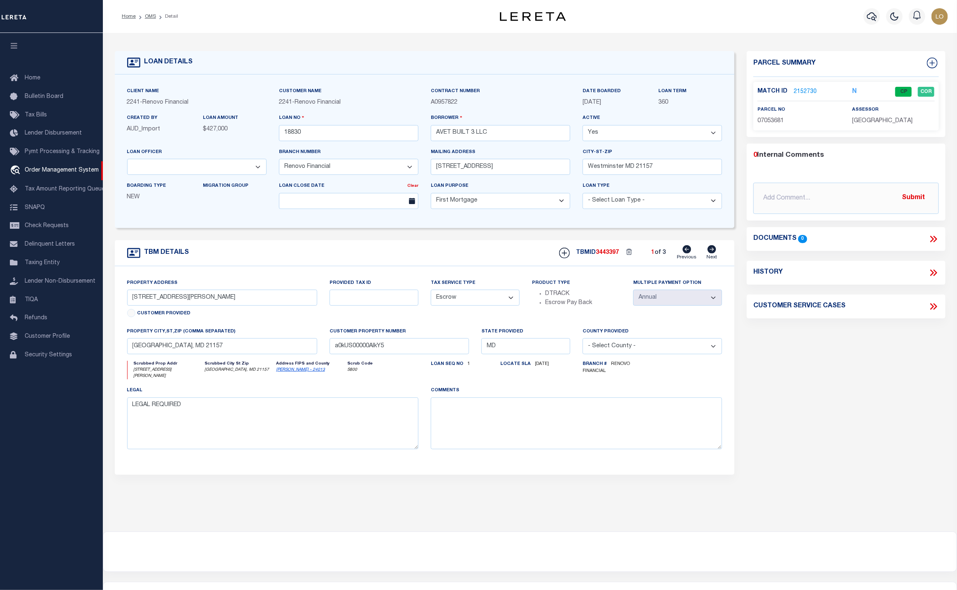
click at [707, 252] on icon at bounding box center [711, 249] width 9 height 8
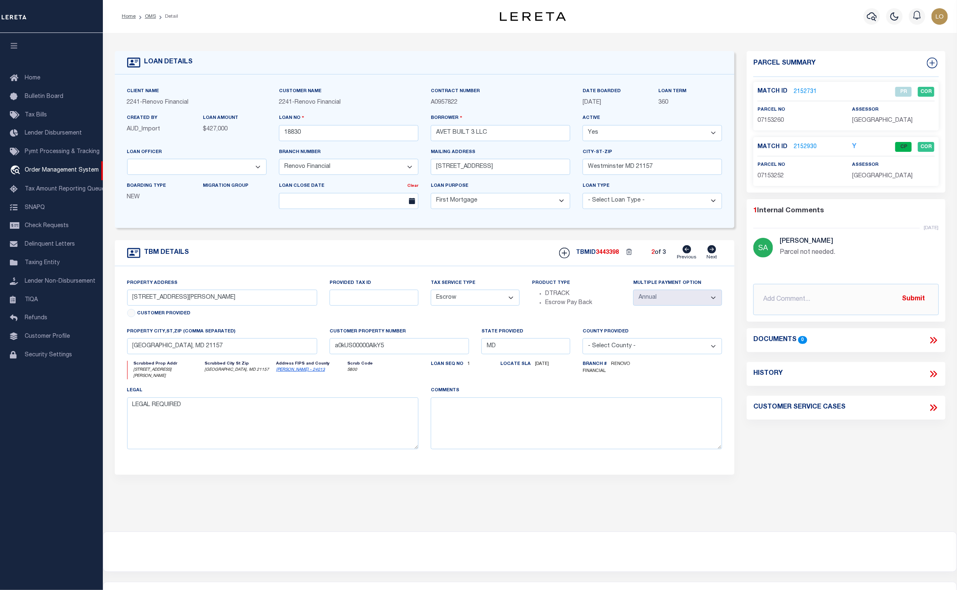
type input "54 John Street"
type input "a0kUS00000AIkjN"
select select
click at [707, 252] on icon at bounding box center [711, 249] width 9 height 8
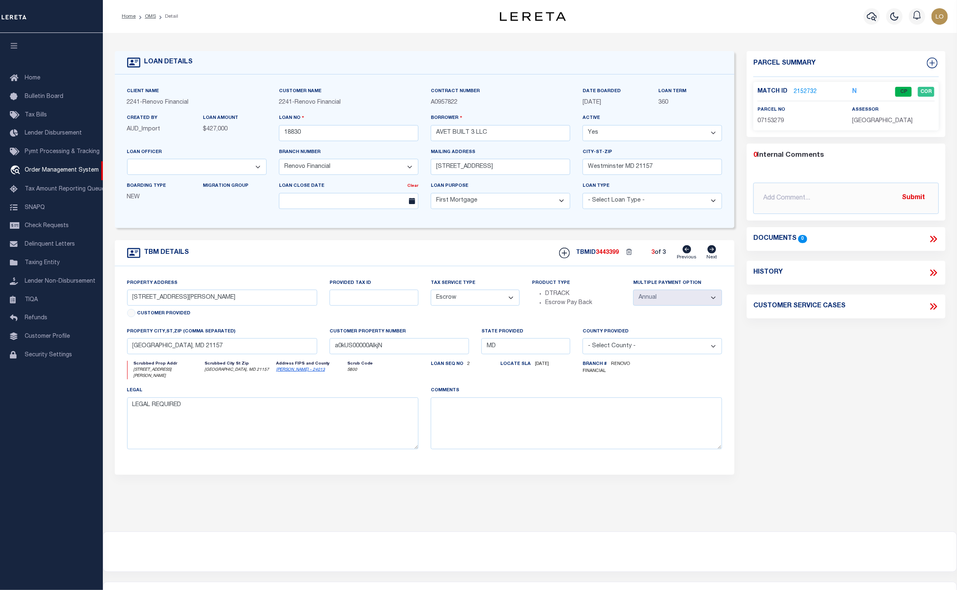
type input "56 1/2 John Street"
type input "a0kUS00000AIk8N"
select select
click at [812, 89] on link "2152732" at bounding box center [804, 92] width 23 height 9
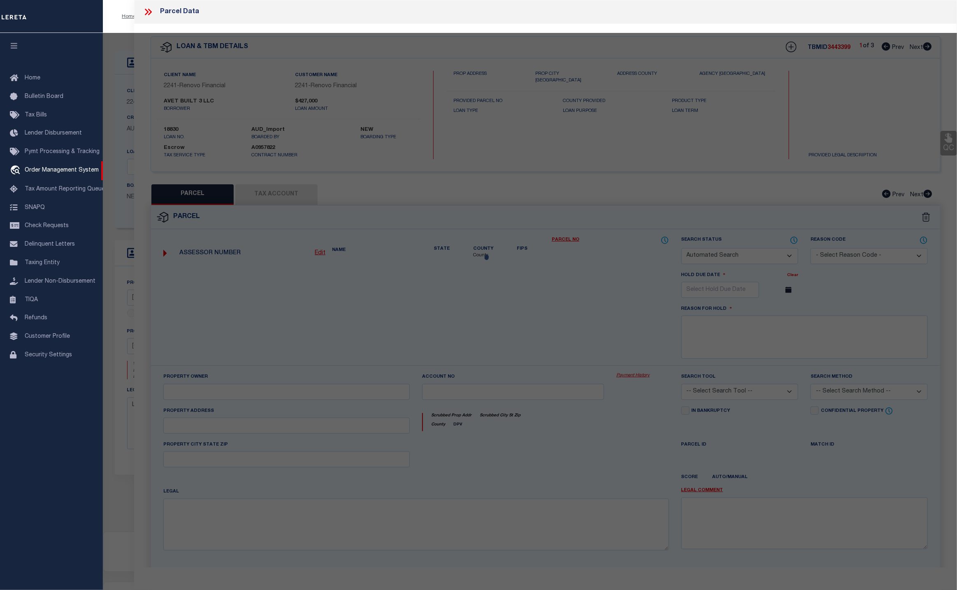
checkbox input "false"
select select "CP"
type input "AVET BUILT 3 LLC"
select select "AGW"
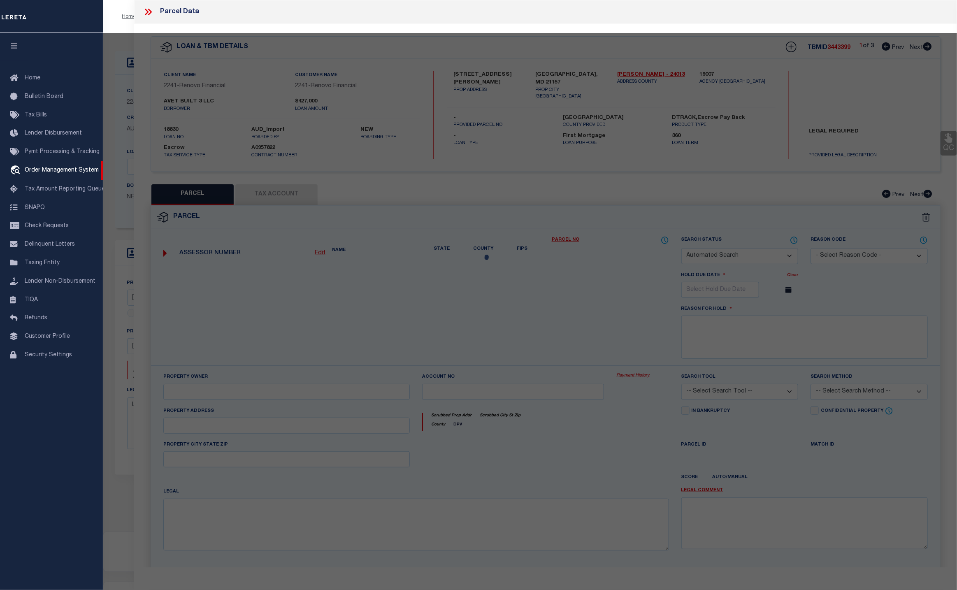
select select
type input "56 JOHN ST UNIT: 56 1/2"
type input "WESTMINSTER 21157-0000"
type textarea "UNIT 56 1/2 56 1/2 JOHN ST 49-28/32 JOHN STREET CONDOS"
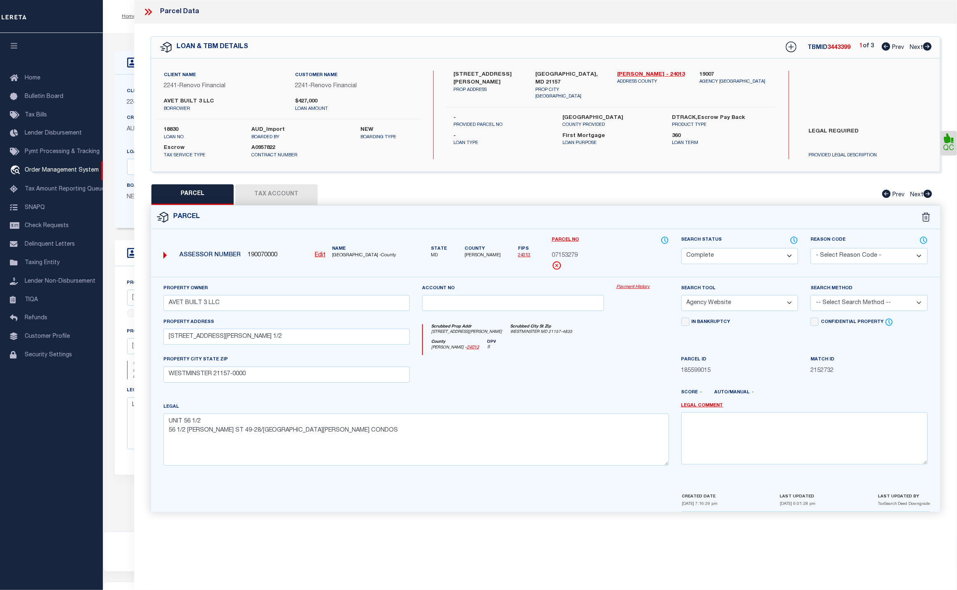
click at [633, 285] on link "Payment History" at bounding box center [642, 287] width 52 height 7
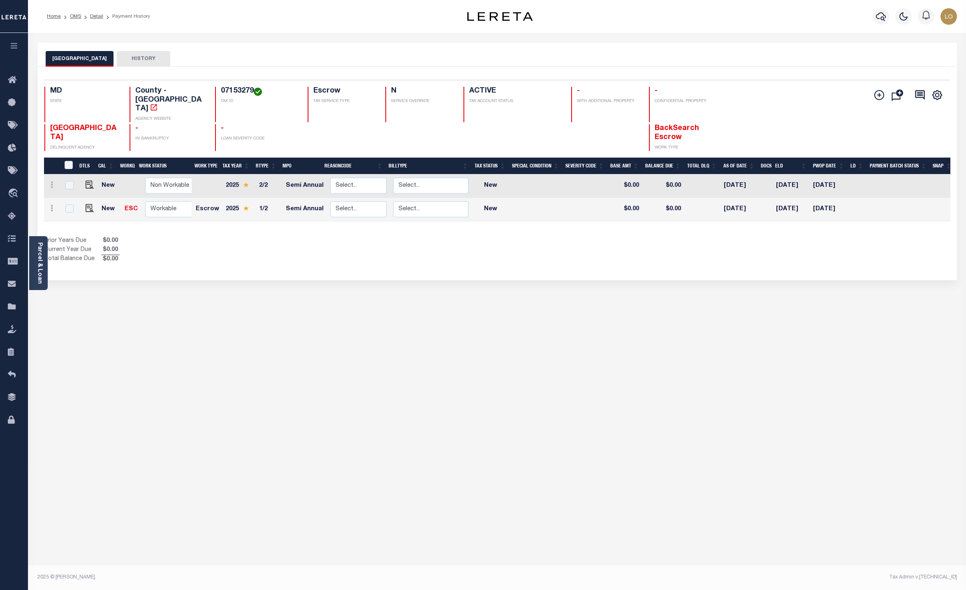
click at [293, 318] on div "CARROLL COUNTY HISTORY Selected 2 Results" at bounding box center [497, 275] width 932 height 464
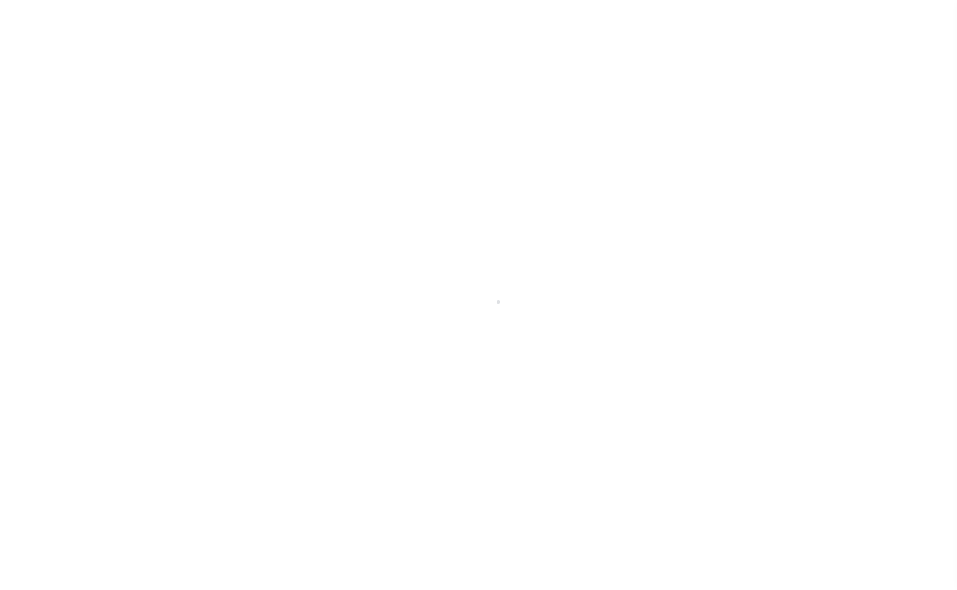
select select "14701"
select select "25066"
select select "10"
select select "NonEscrow"
type input "[STREET_ADDRESS][PERSON_NAME]"
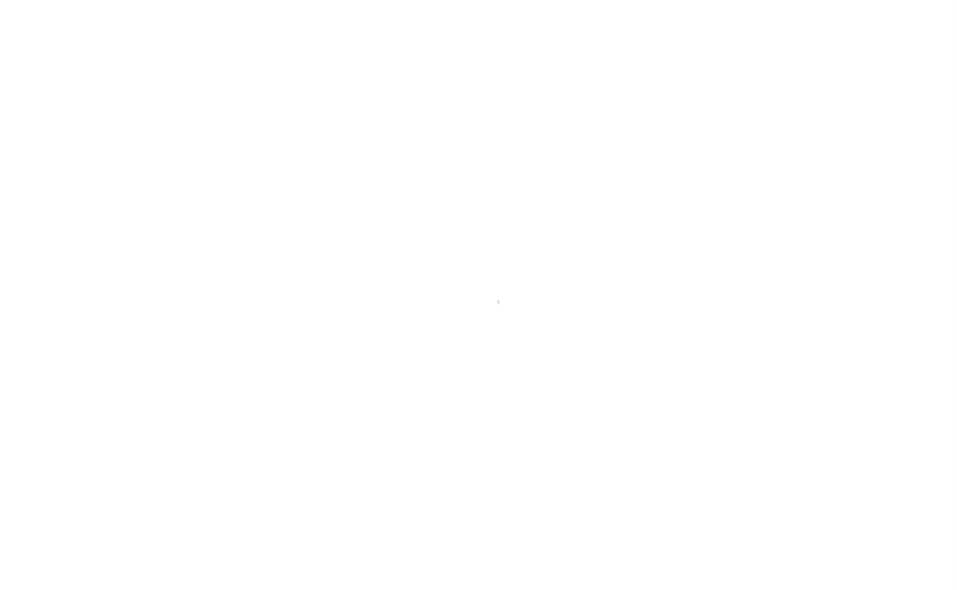
type input "[GEOGRAPHIC_DATA], MD 21157"
type input "a0kUS00000AIkY5"
type input "MD"
type textarea "LEGAL REQUIRED"
select select "2"
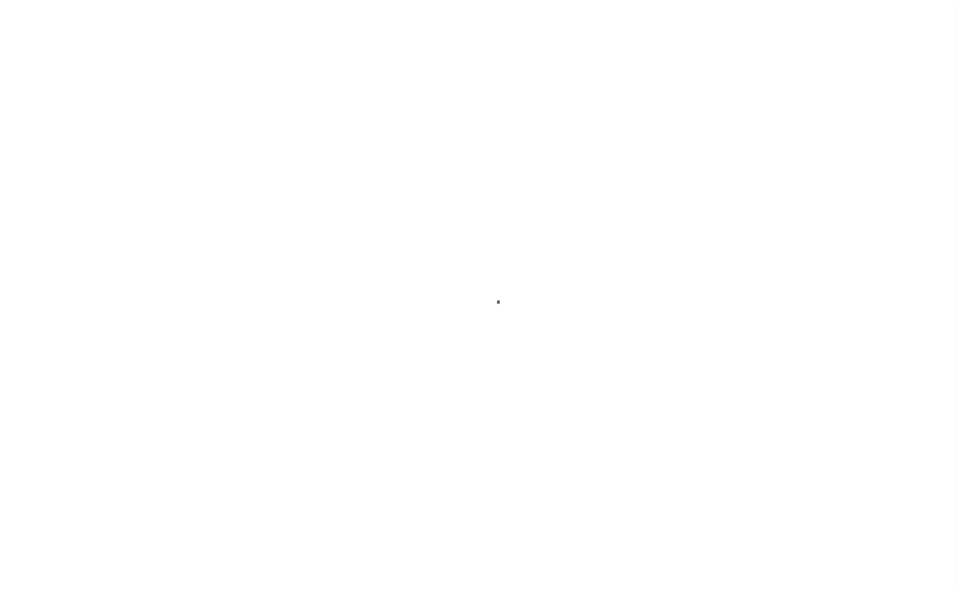
select select "10"
select select "NonEscrow"
type input "[STREET_ADDRESS][PERSON_NAME]"
type input "[GEOGRAPHIC_DATA], MD 21157"
type input "a0kUS00000AIkY5"
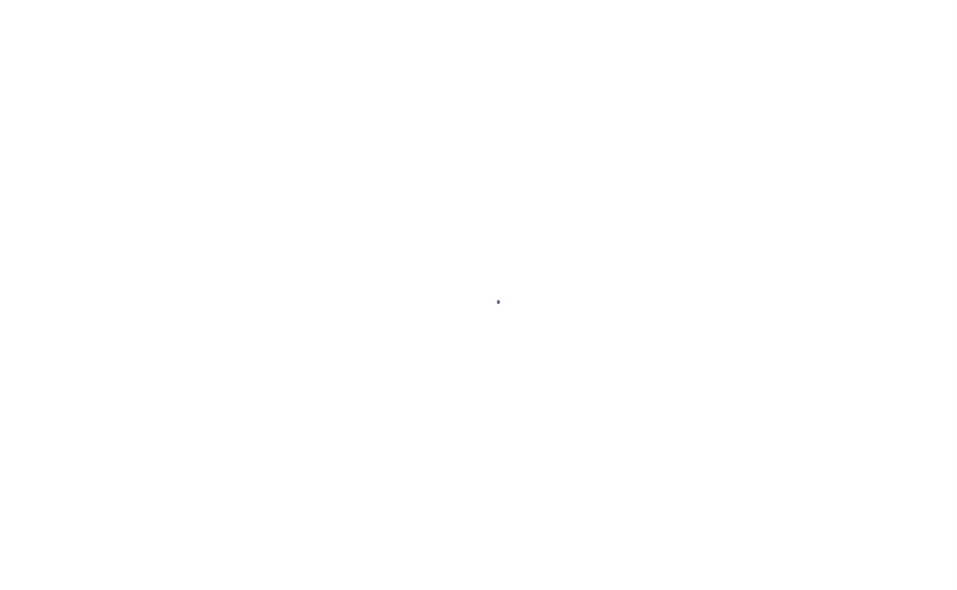
type input "MD"
type textarea "LEGAL REQUIRED"
select select "14701"
select select "25066"
select select "2"
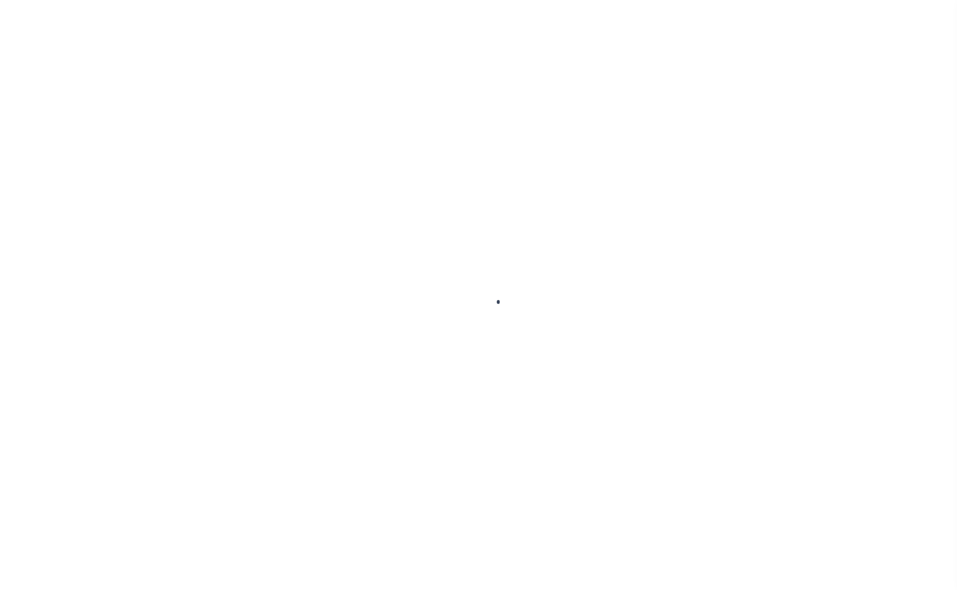
type input "18830"
type input "AVET BUILT 3 LLC"
select select
type input "[STREET_ADDRESS]"
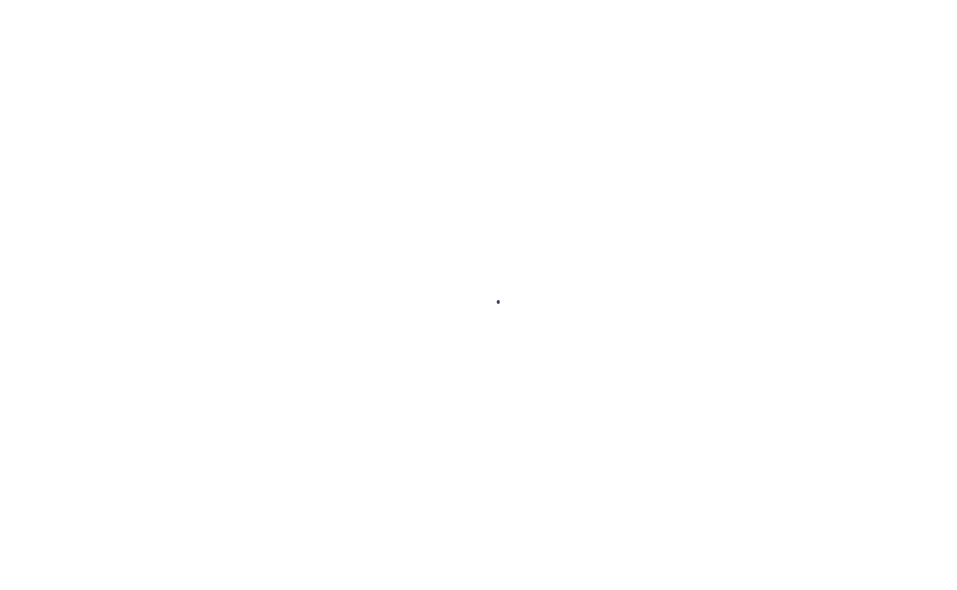
type input "Westminster MD 21157"
select select "10"
select select "NonEscrow"
select select "14701"
select select "25066"
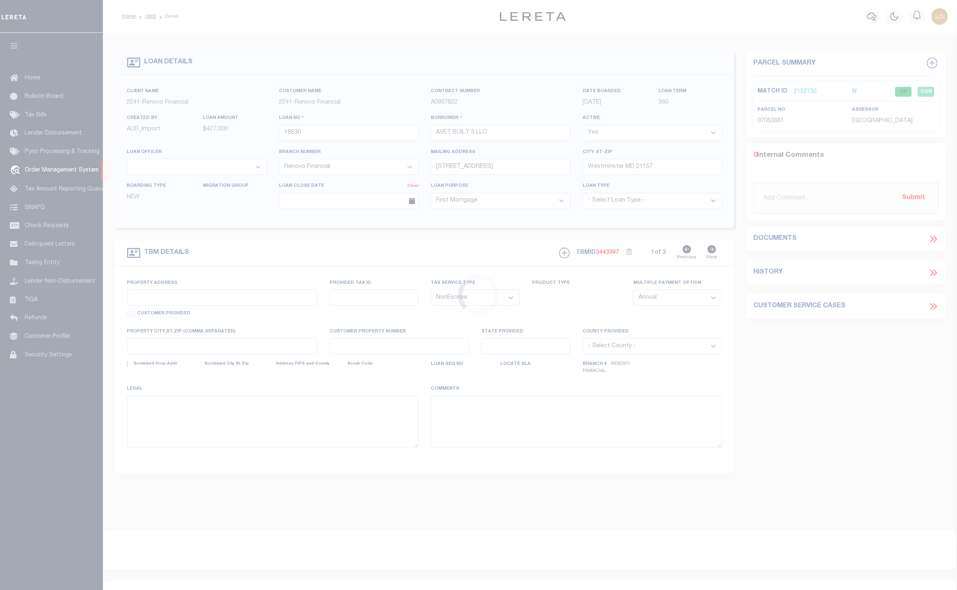
type input "[STREET_ADDRESS][PERSON_NAME]"
type input "[GEOGRAPHIC_DATA], MD 21157"
type input "a0kUS00000AIkY5"
type input "MD"
type textarea "LEGAL REQUIRED"
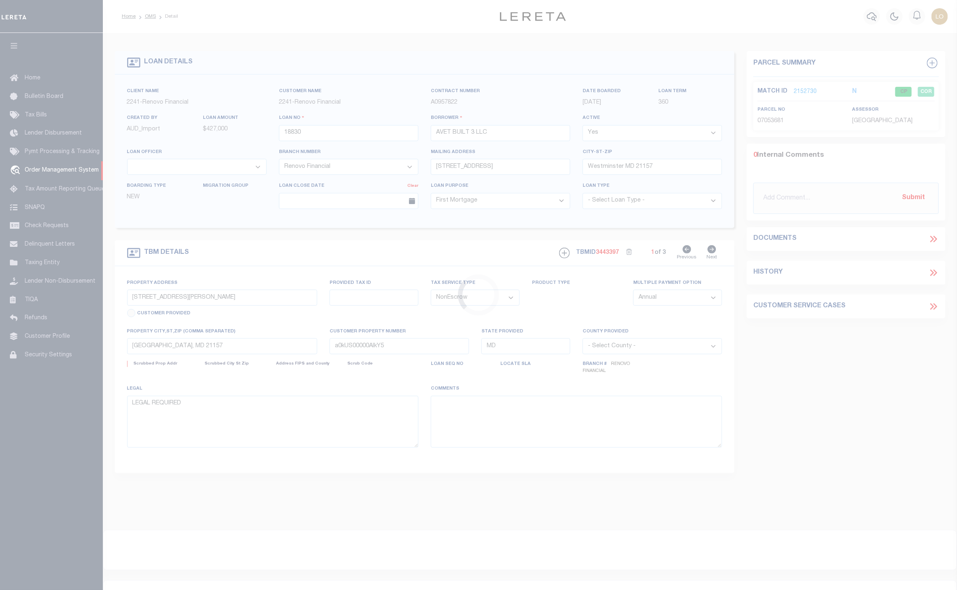
select select "2"
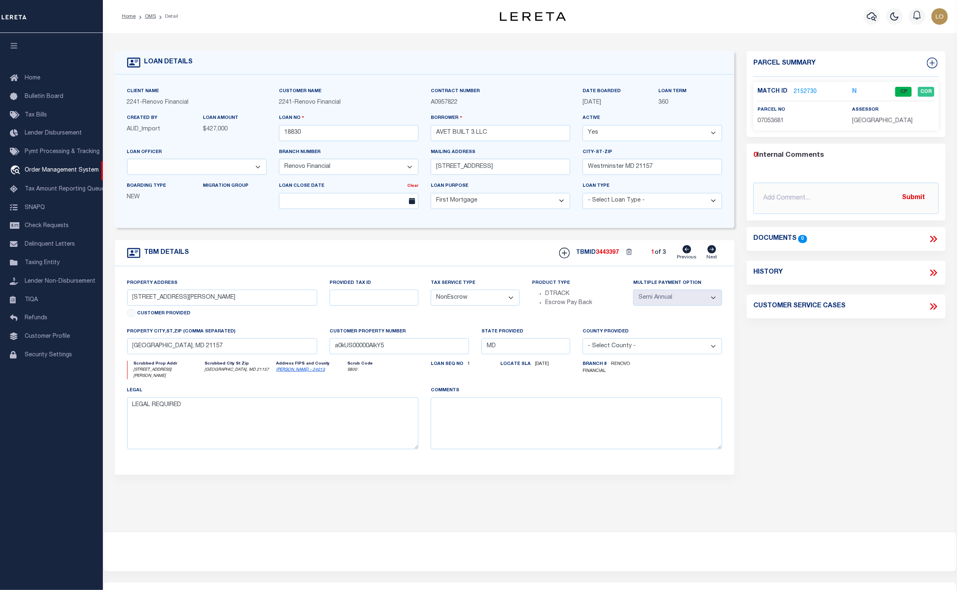
click at [924, 408] on div "Parcel Summary Match ID 2152730 N parcel no 07053681 assessor 0" at bounding box center [845, 279] width 211 height 456
click at [813, 405] on div "Parcel Summary Match ID 2152730 N parcel no 07053681 assessor 0" at bounding box center [845, 279] width 211 height 456
click at [503, 416] on textarea at bounding box center [576, 423] width 291 height 52
type textarea "."
drag, startPoint x: 777, startPoint y: 500, endPoint x: 774, endPoint y: 496, distance: 5.0
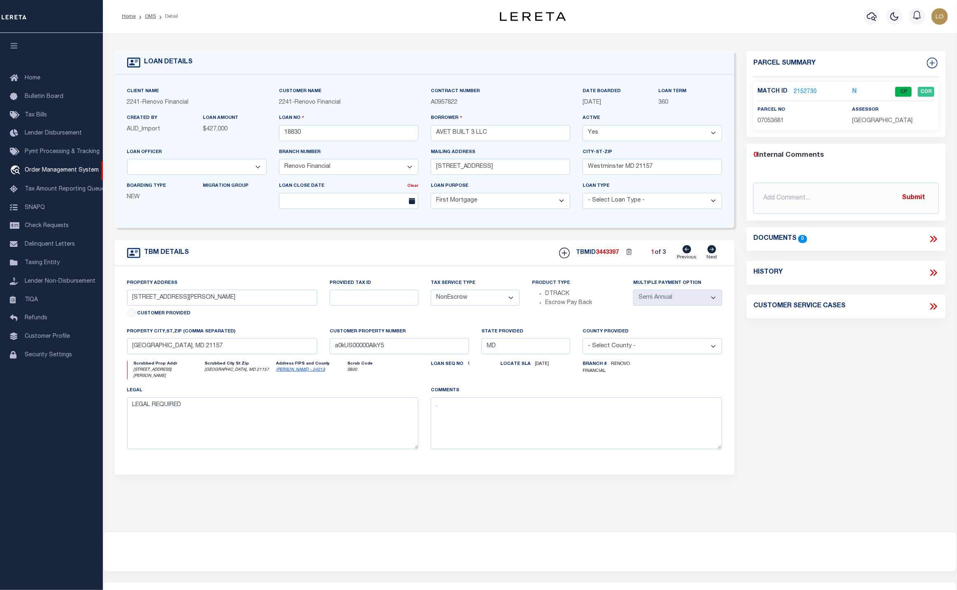
click at [775, 499] on div "Parcel Summary Match ID 2152730 N parcel no 07053681 assessor 0" at bounding box center [845, 279] width 211 height 456
click at [907, 577] on button "Save Edits" at bounding box center [915, 579] width 67 height 18
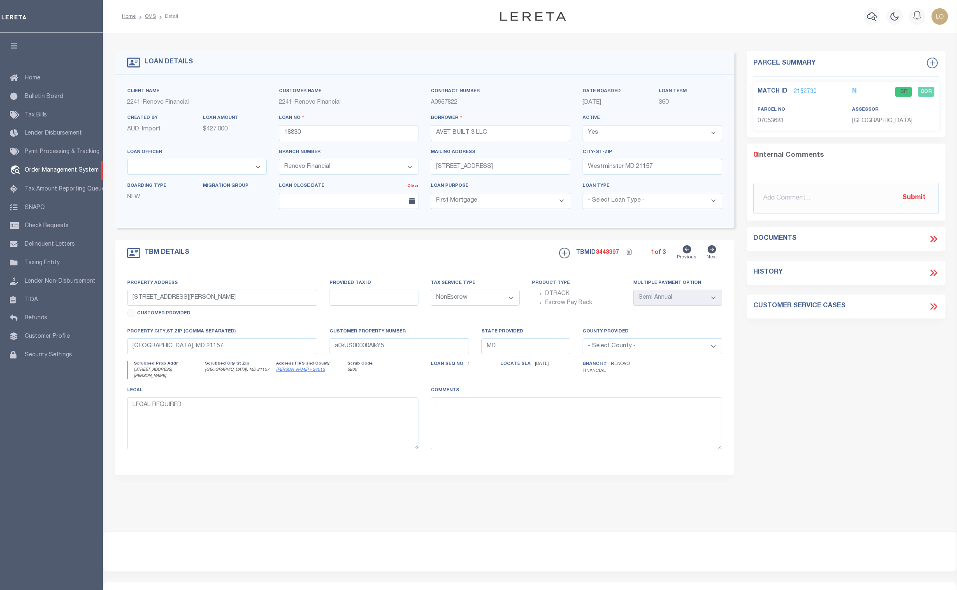
select select "14701"
select select "25066"
select select "10"
select select "NonEscrow"
select select "2"
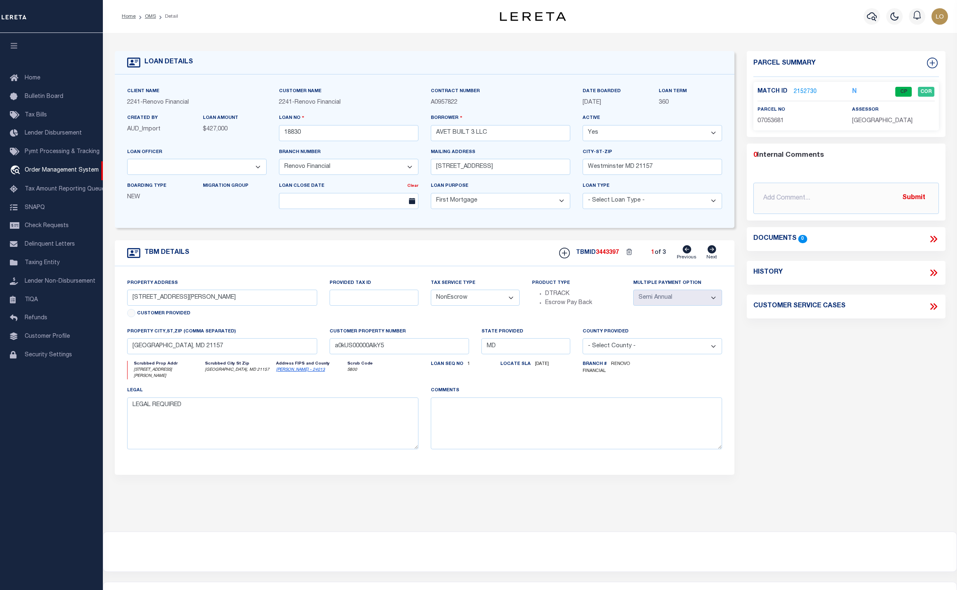
select select "14701"
select select "25066"
select select "10"
select select "NonEscrow"
select select "2"
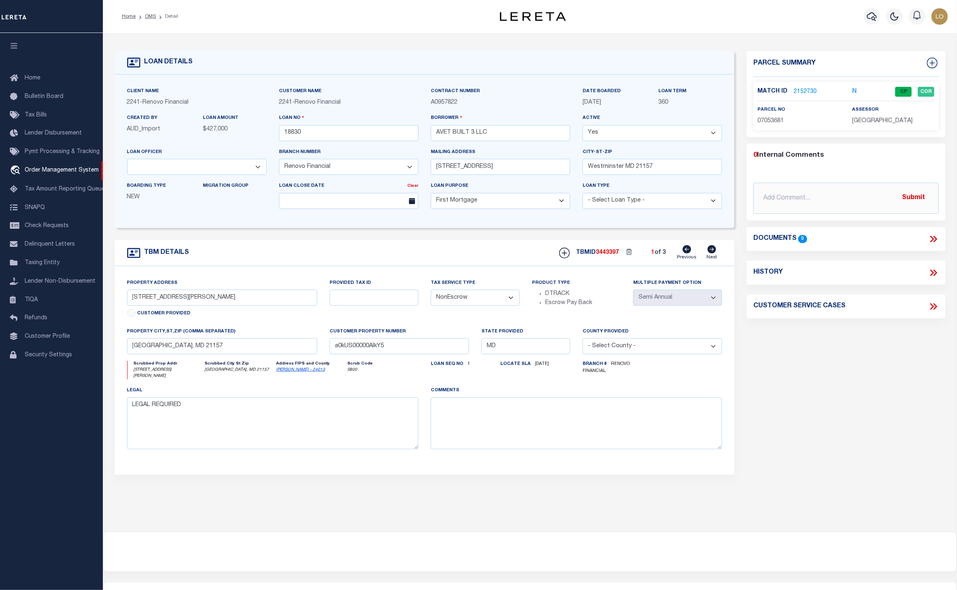
click at [716, 258] on link "Next" at bounding box center [711, 253] width 11 height 16
type input "[STREET_ADDRESS][PERSON_NAME]"
select select "Escrow"
type input "a0kUS00000AIkjN"
select select
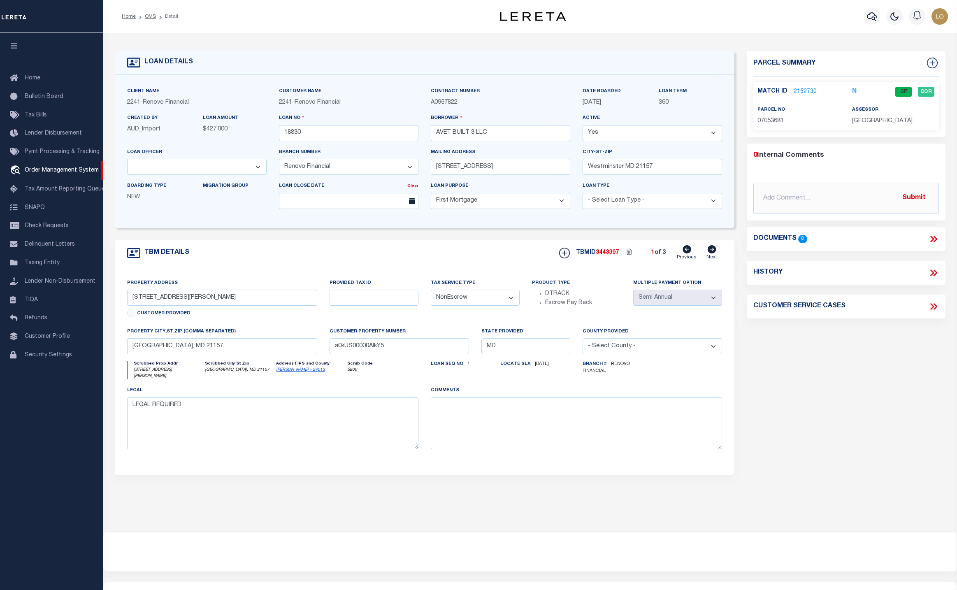
select select "14701"
select select "25066"
select select "10"
select select "NonEscrow"
select select "2"
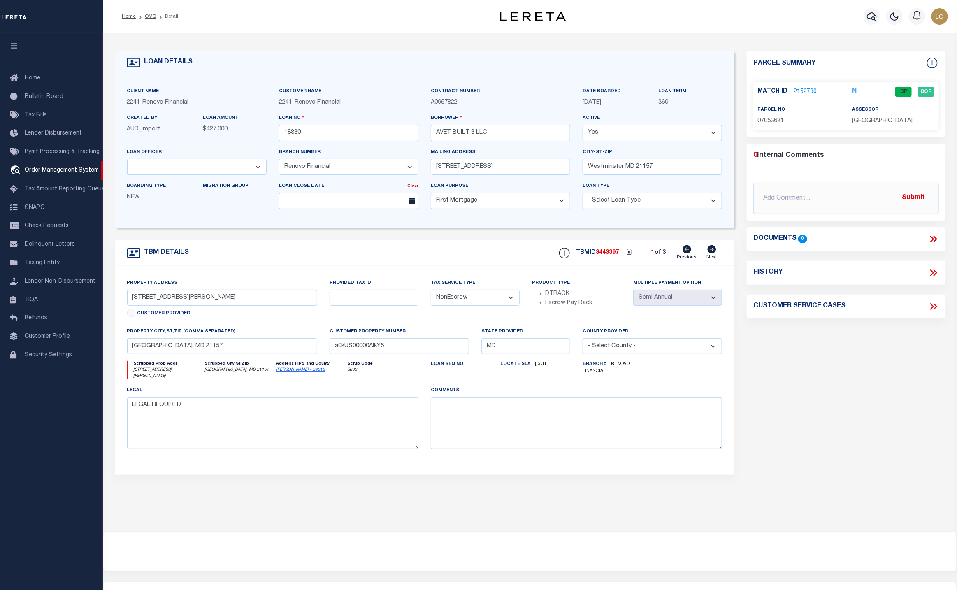
click at [711, 252] on icon at bounding box center [711, 249] width 9 height 8
type input "[STREET_ADDRESS][PERSON_NAME]"
select select "Escrow"
type input "a0kUS00000AIkjN"
select select
